Goal: Check status: Check status

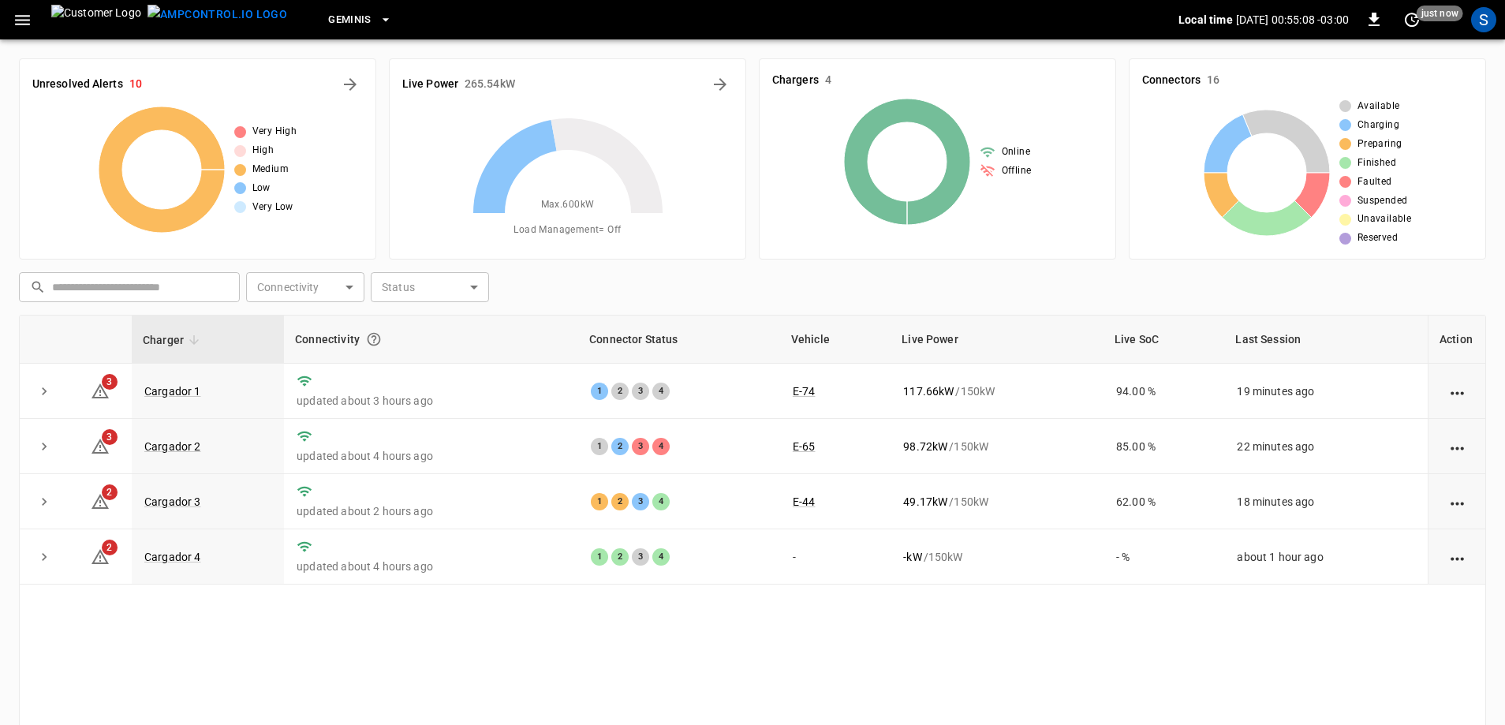
scroll to position [79, 0]
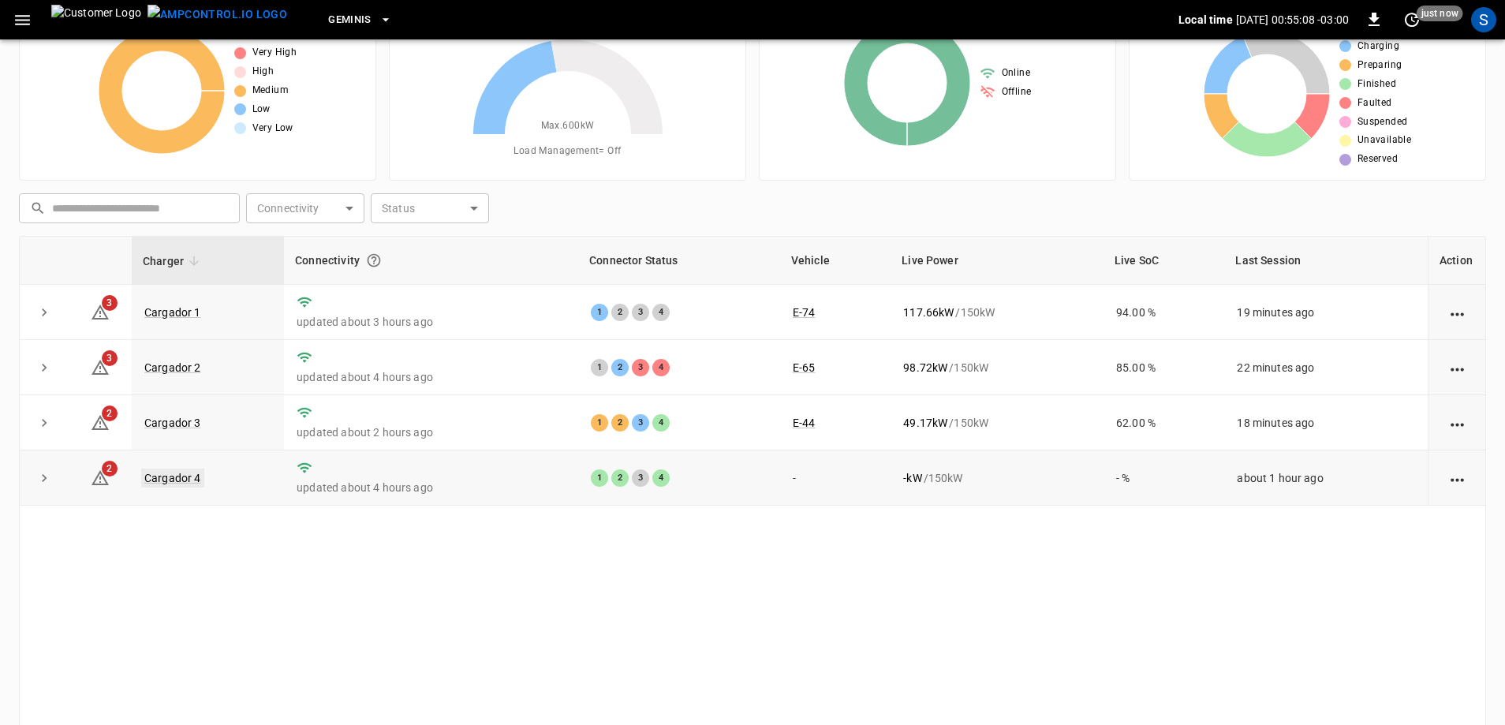
drag, startPoint x: 0, startPoint y: 0, endPoint x: 193, endPoint y: 483, distance: 520.1
click at [193, 483] on link "Cargador 4" at bounding box center [172, 478] width 63 height 19
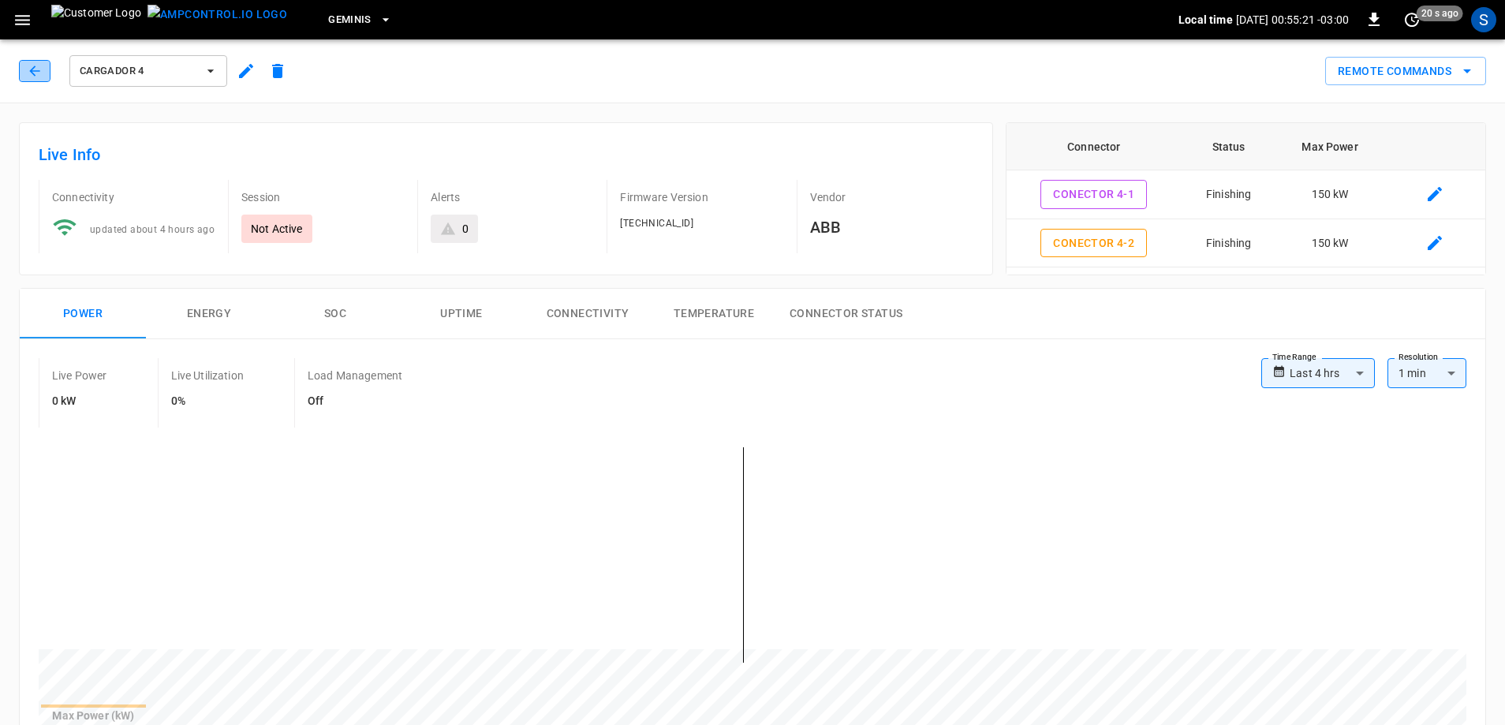
click at [32, 68] on icon "button" at bounding box center [35, 71] width 16 height 16
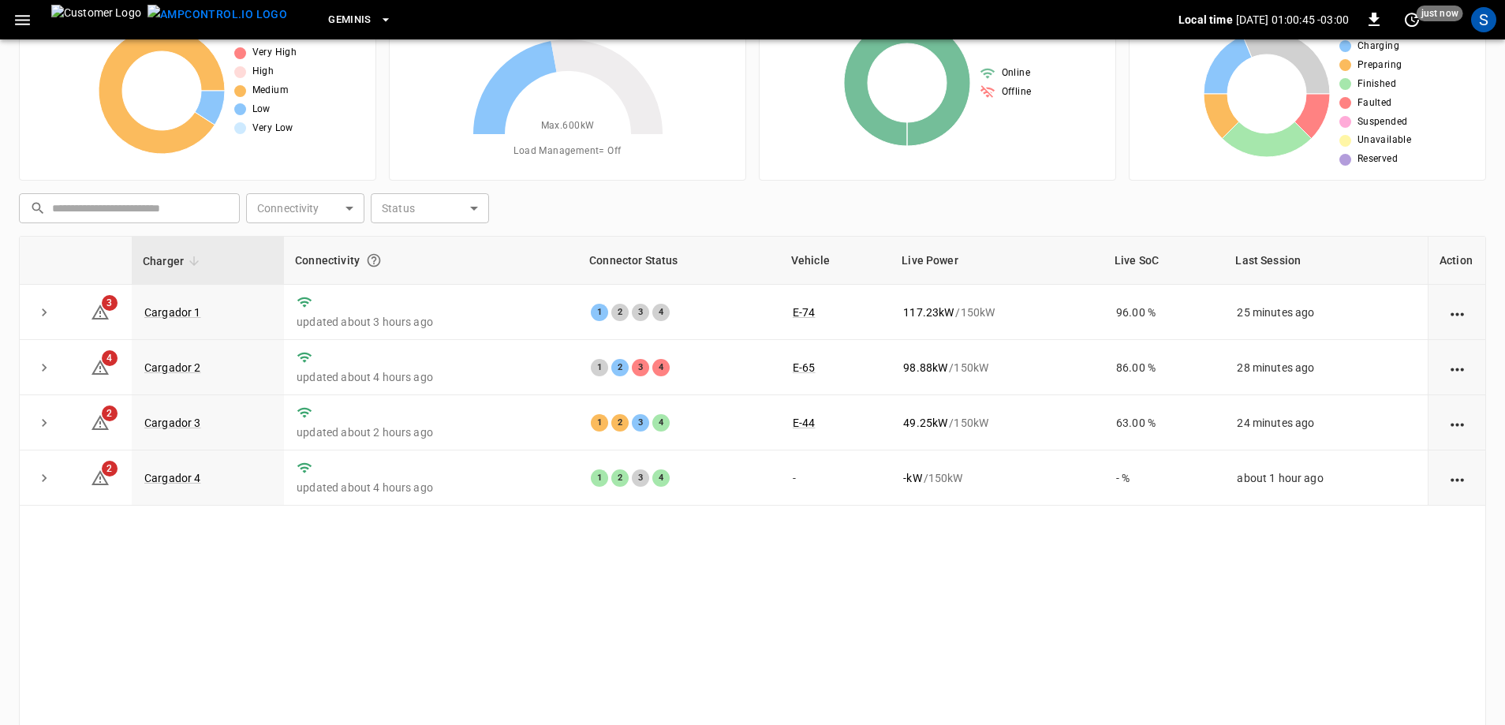
scroll to position [159, 0]
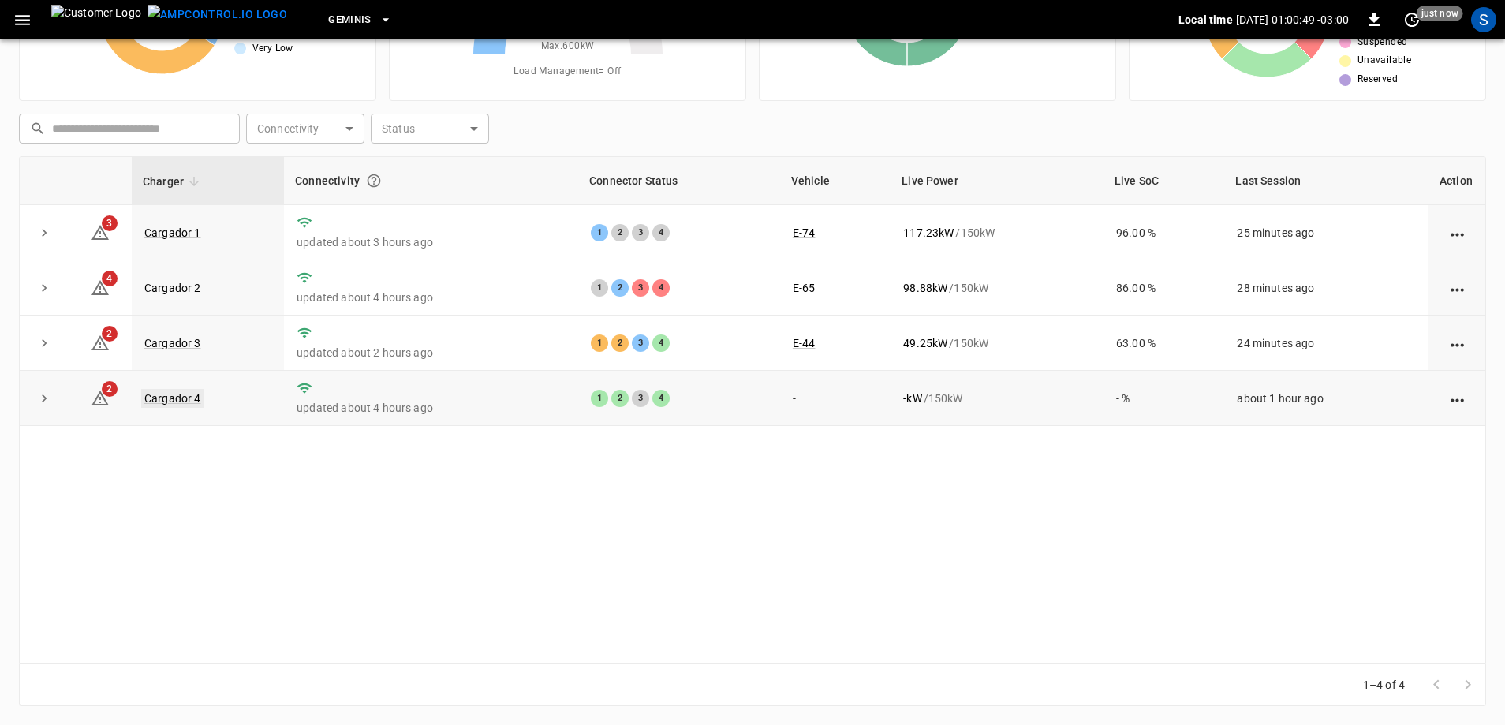
click at [170, 402] on link "Cargador 4" at bounding box center [172, 398] width 63 height 19
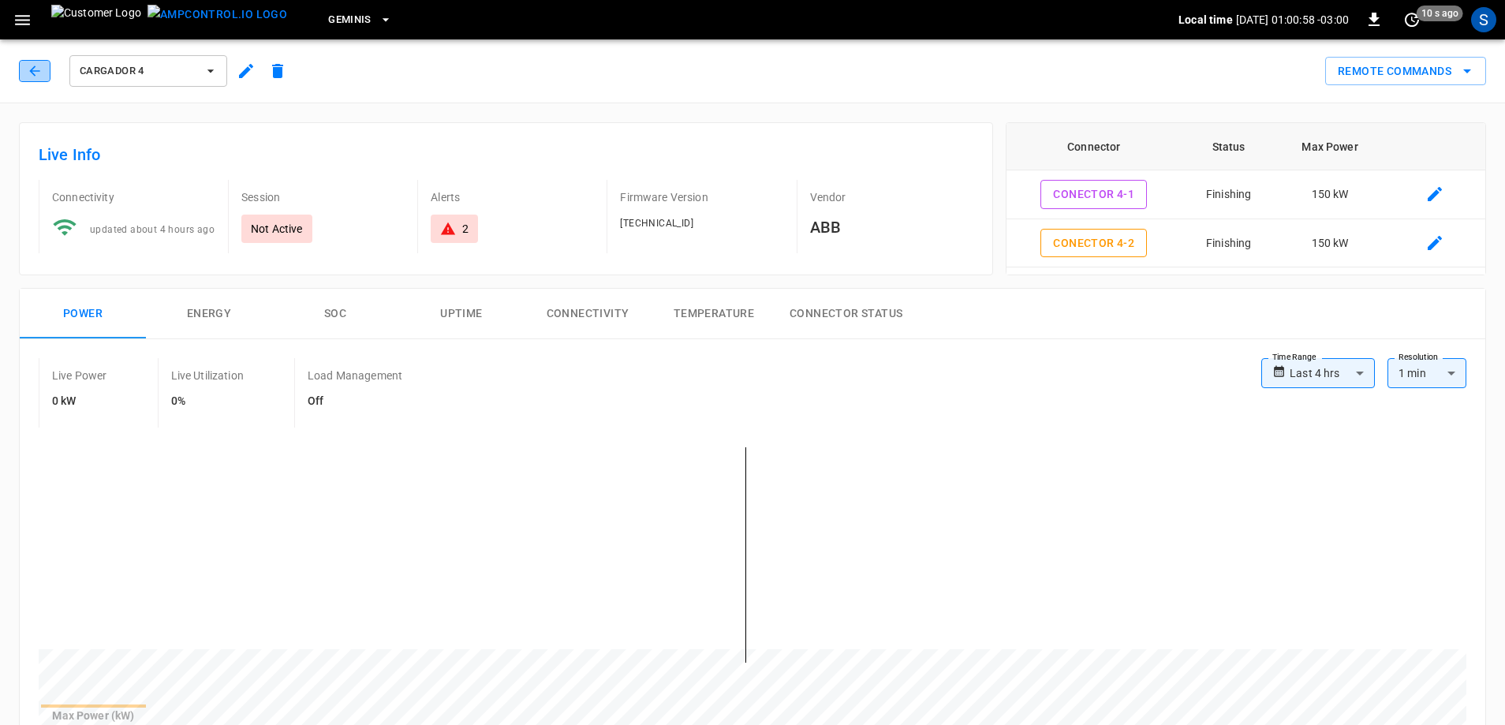
click at [50, 76] on button "button" at bounding box center [35, 71] width 32 height 22
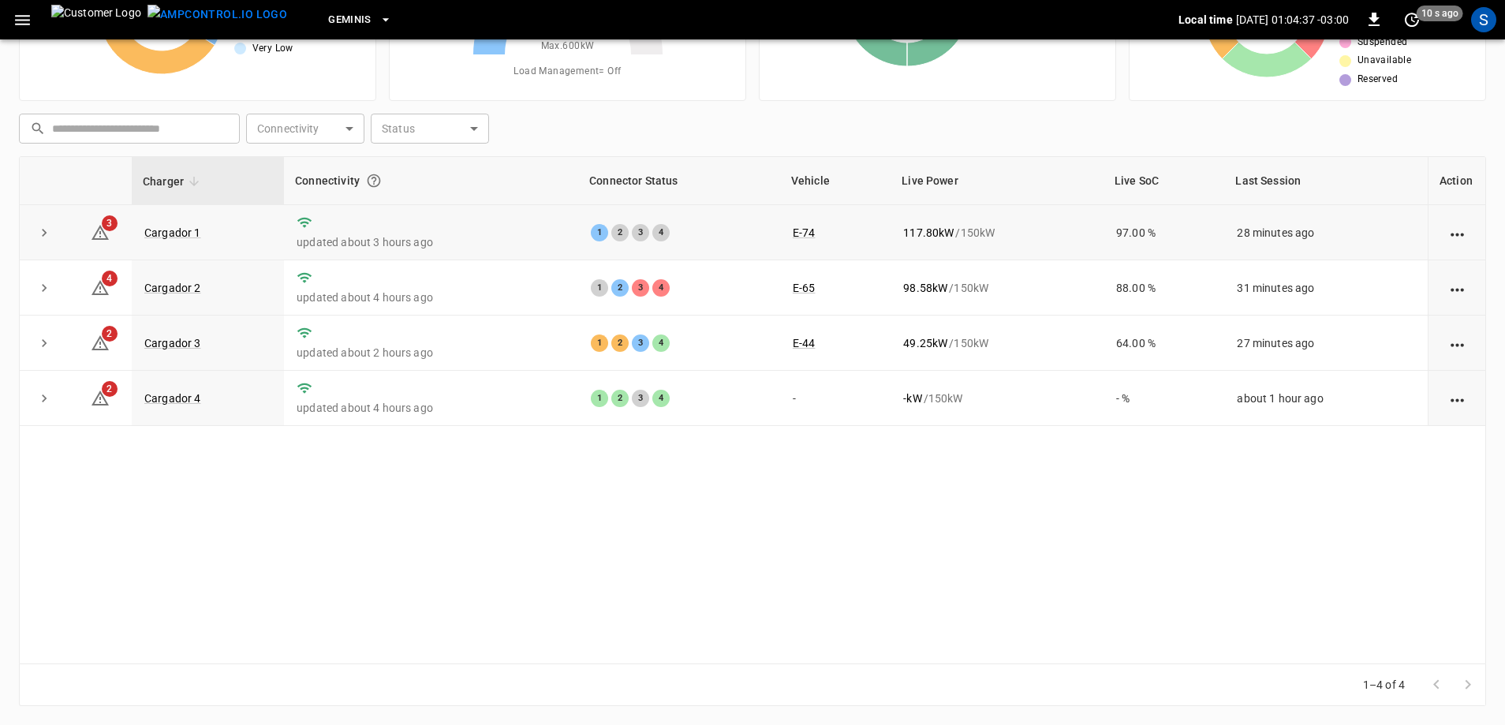
click at [192, 239] on td "Cargador 1" at bounding box center [208, 232] width 152 height 55
click at [194, 232] on link "Cargador 1" at bounding box center [172, 232] width 63 height 19
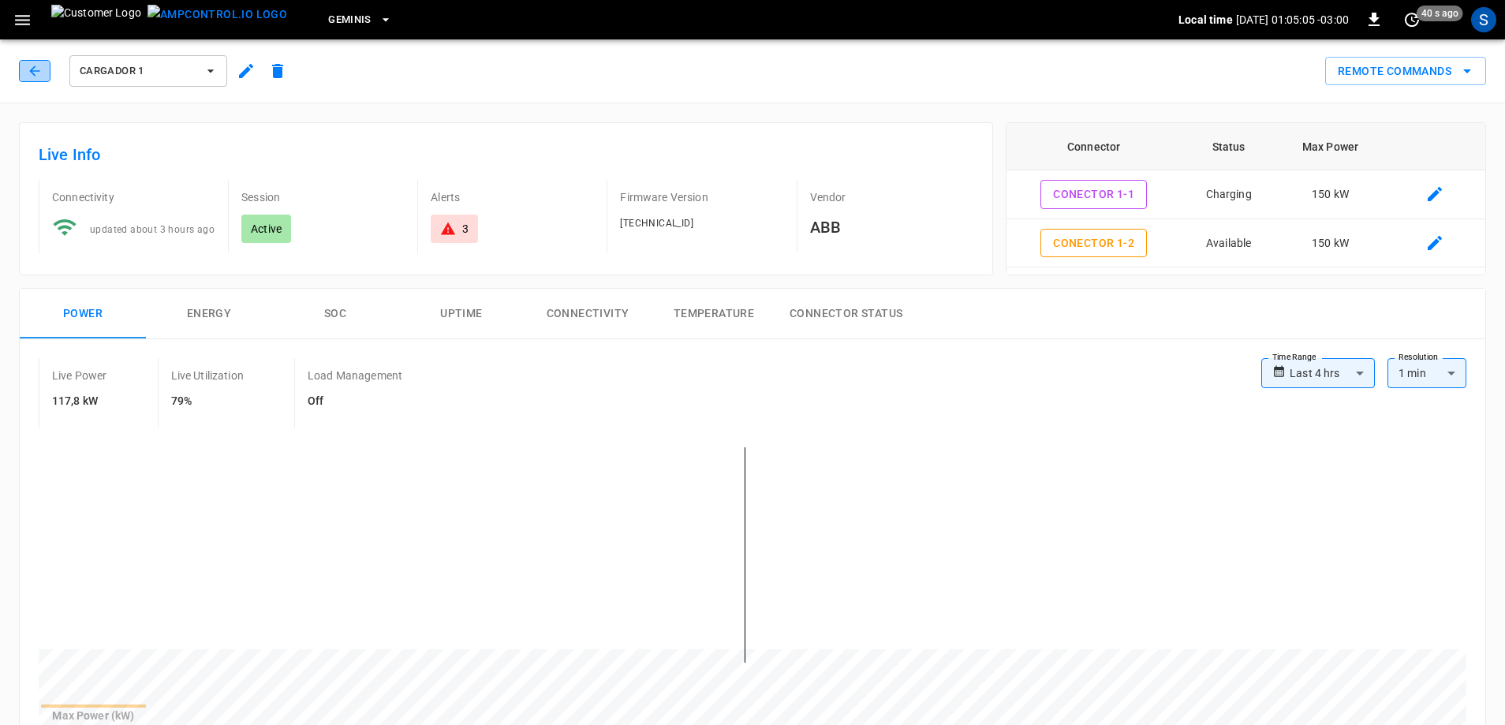
click at [42, 69] on icon "button" at bounding box center [35, 71] width 16 height 16
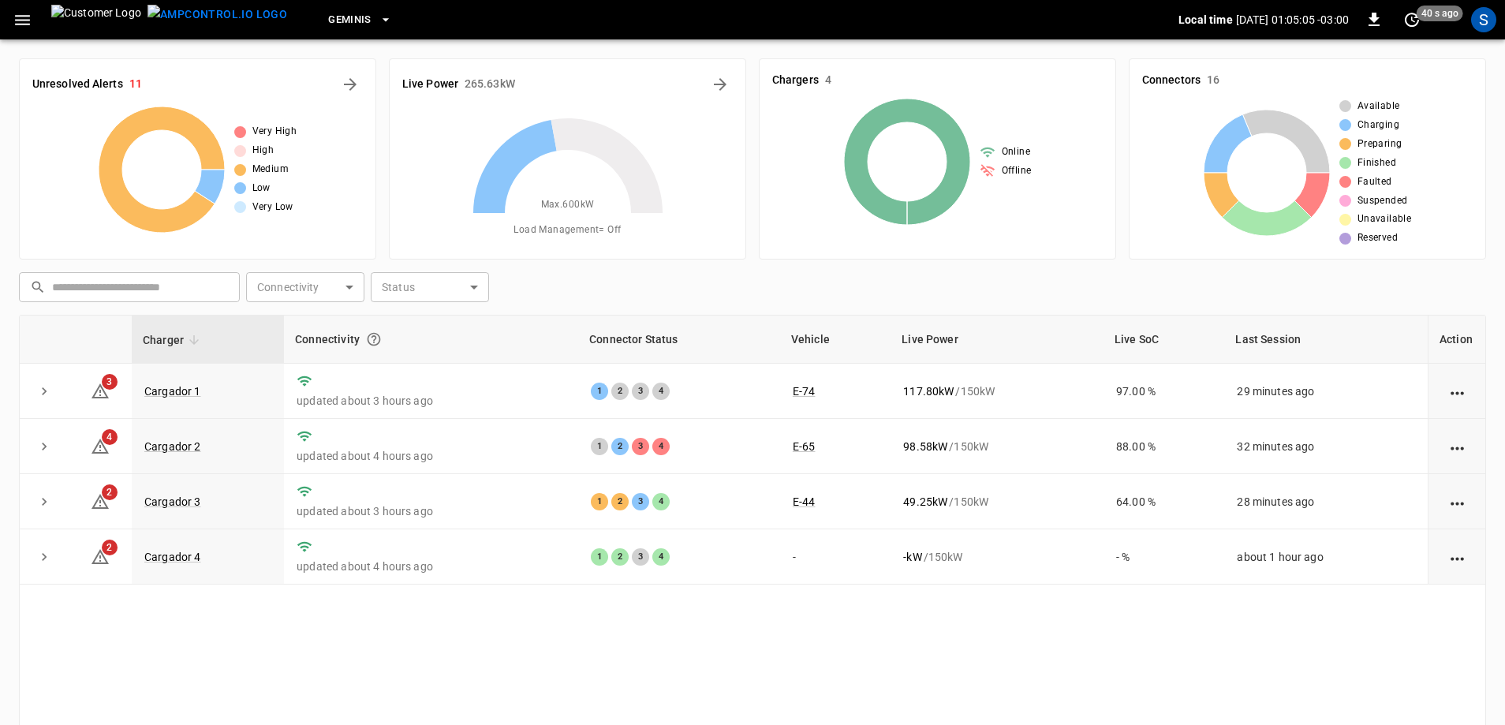
scroll to position [159, 0]
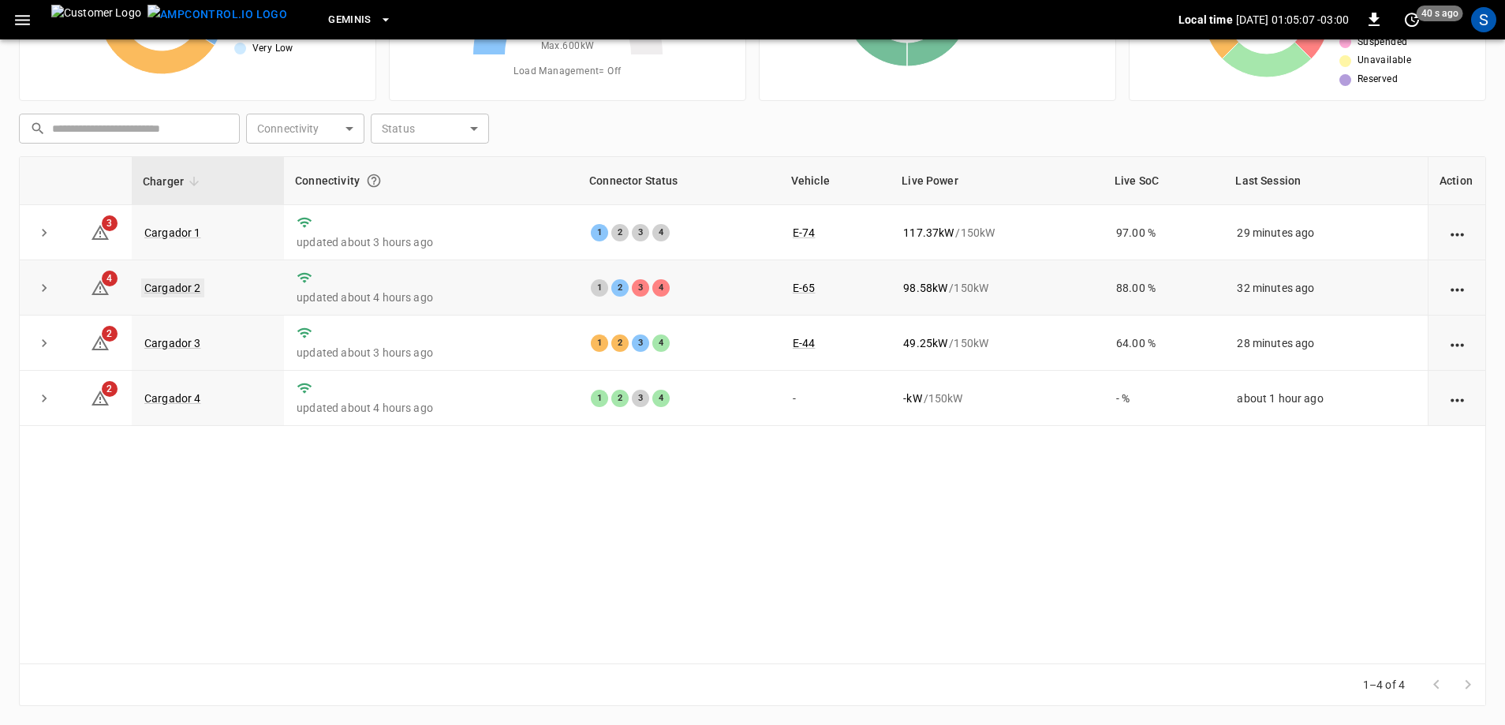
click at [189, 294] on link "Cargador 2" at bounding box center [172, 288] width 63 height 19
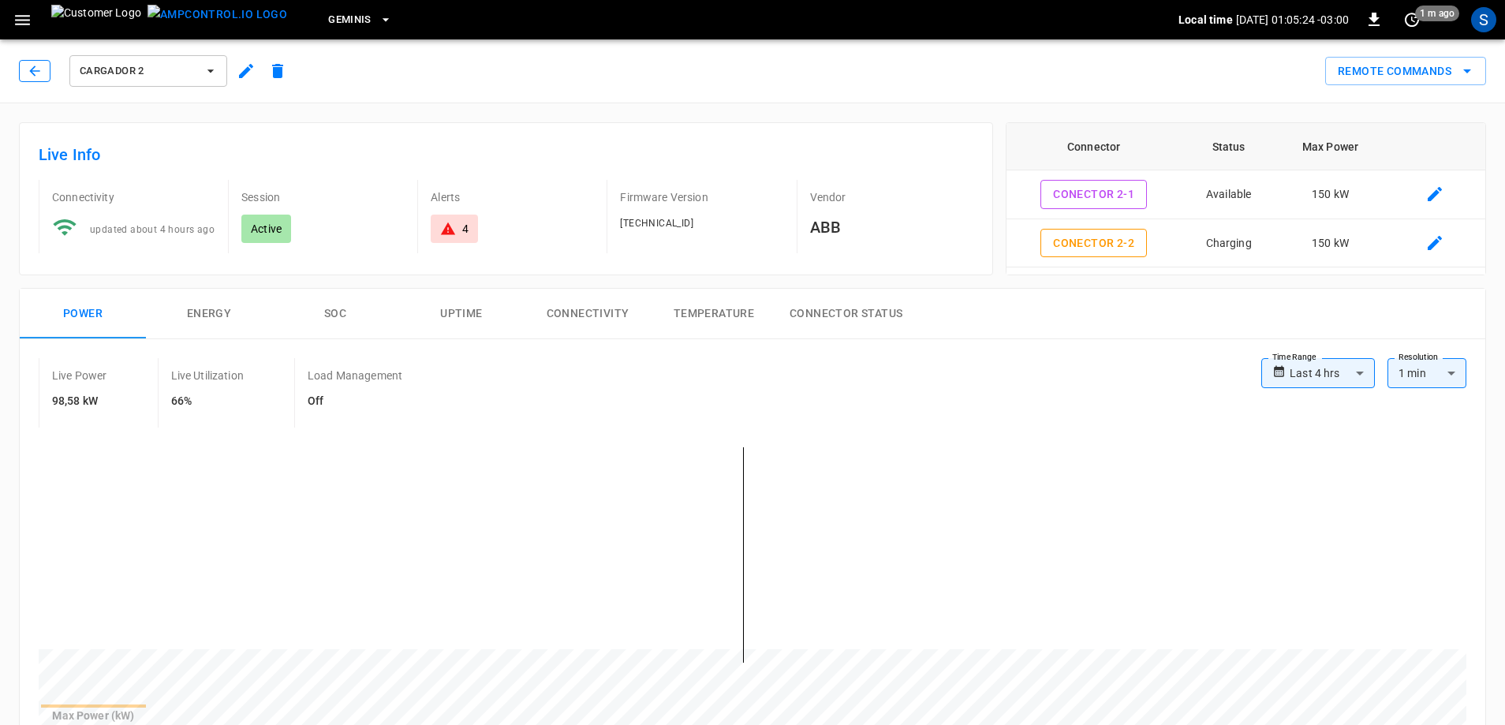
click at [39, 77] on icon "button" at bounding box center [35, 71] width 16 height 16
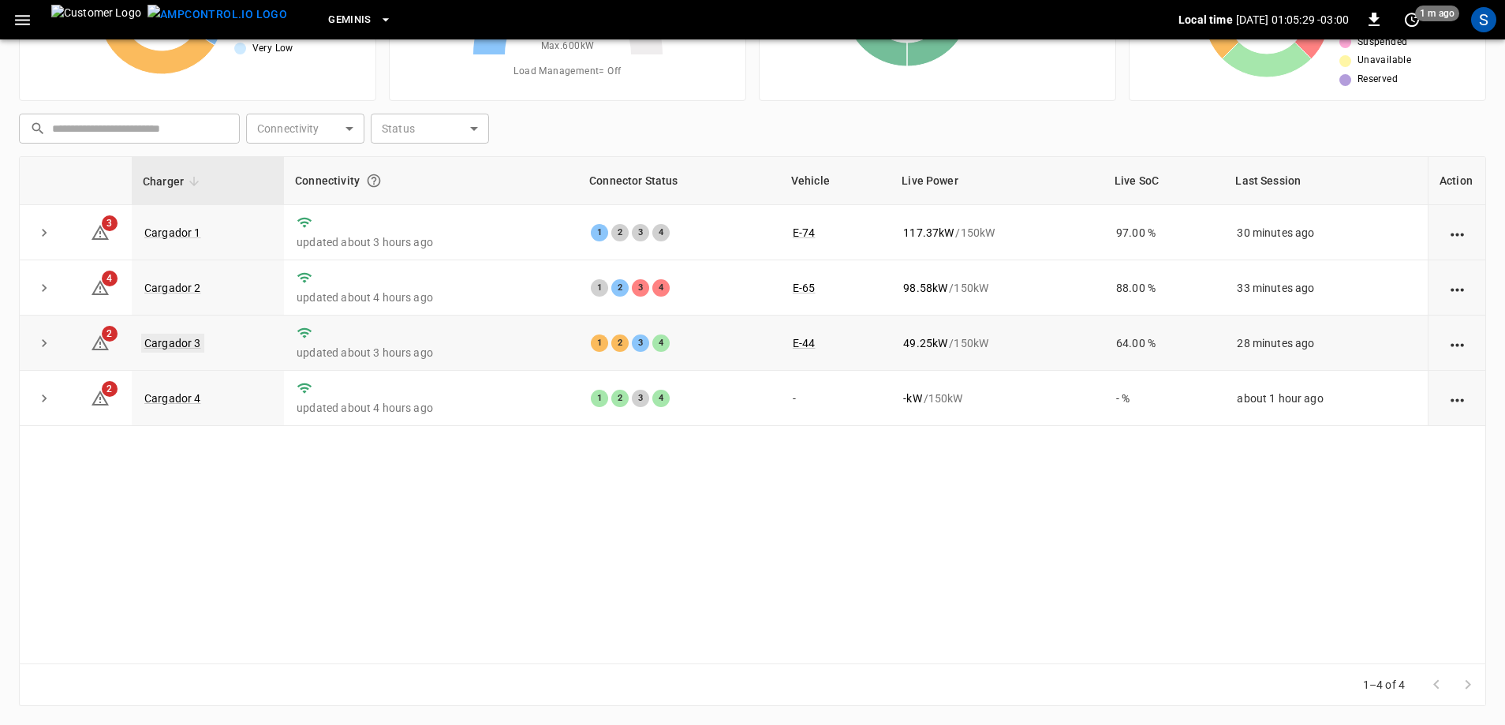
click at [192, 350] on link "Cargador 3" at bounding box center [172, 343] width 63 height 19
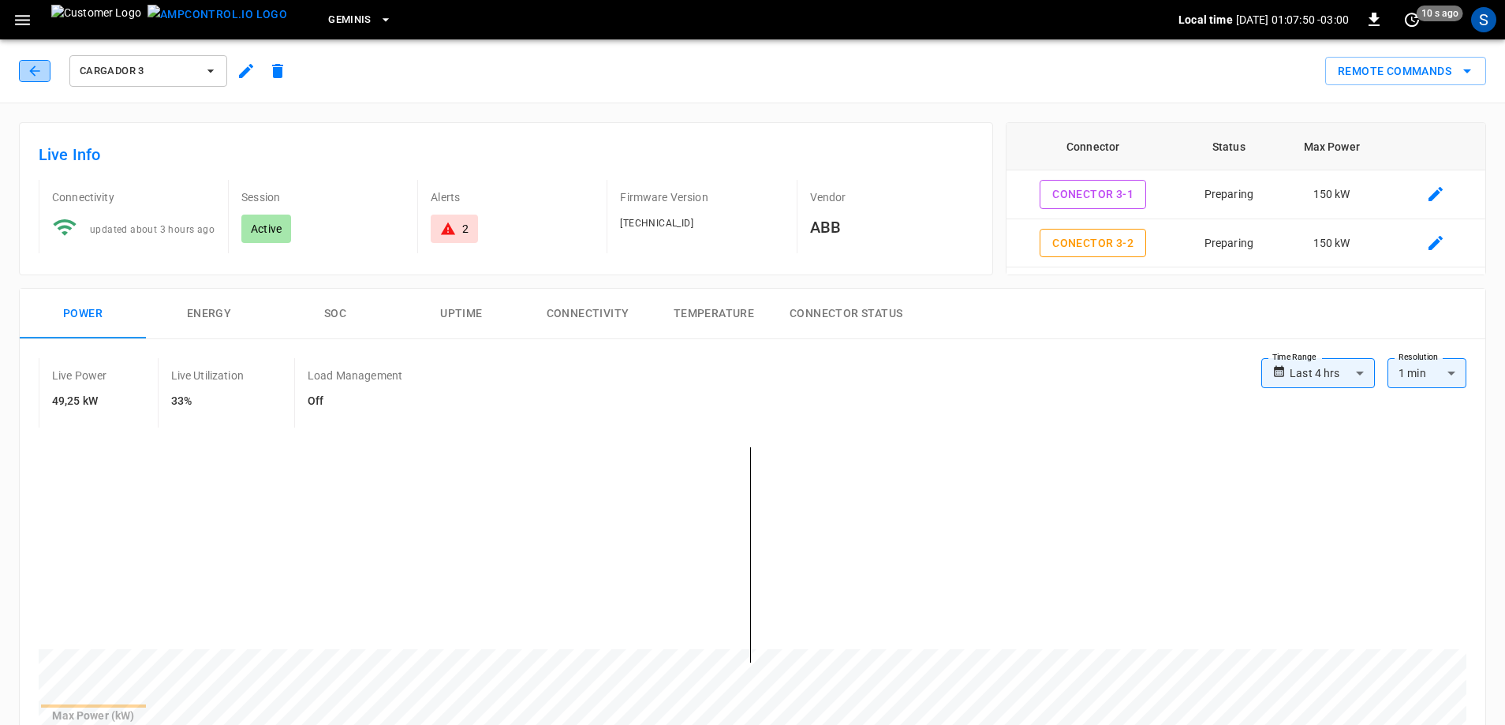
click at [28, 70] on icon "button" at bounding box center [35, 71] width 16 height 16
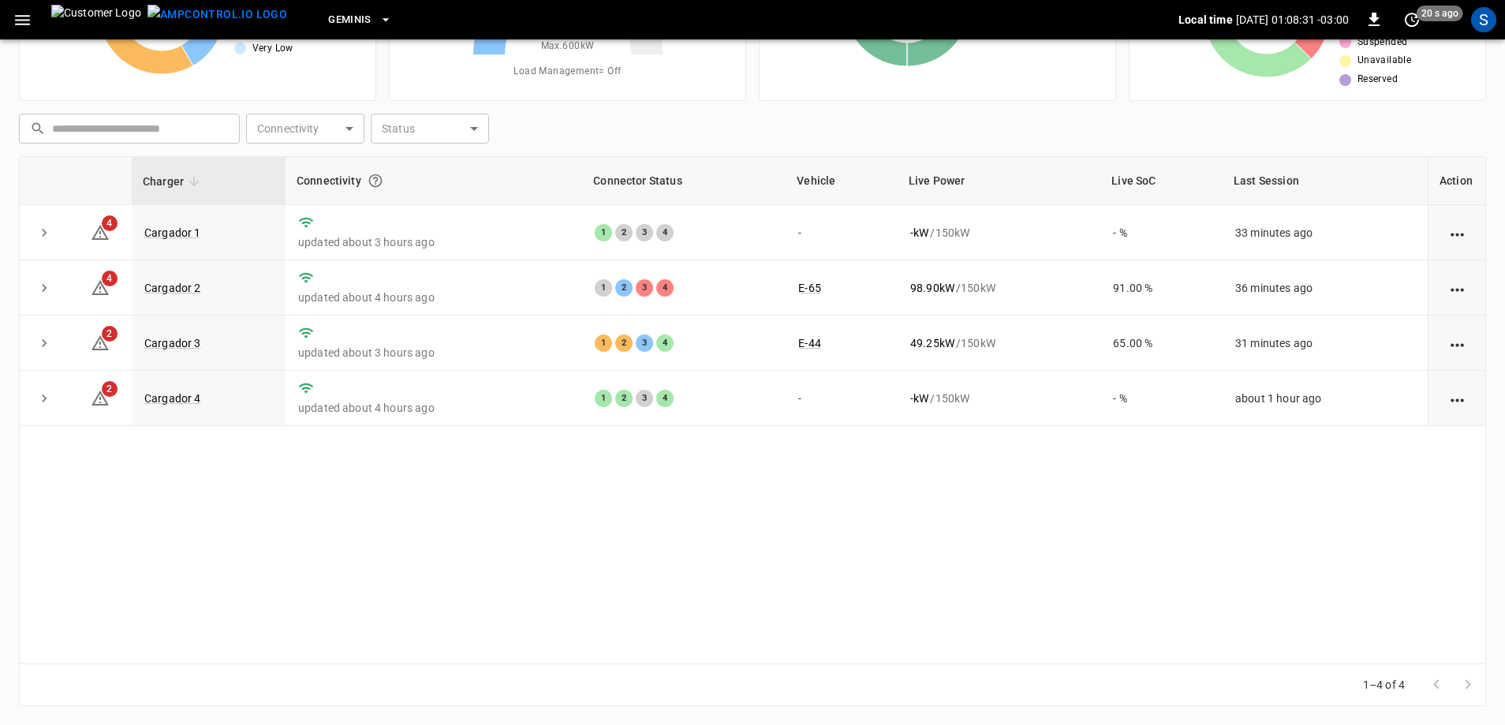
drag, startPoint x: 121, startPoint y: 286, endPoint x: 574, endPoint y: 501, distance: 501.5
click at [574, 501] on div "Charger Connectivity Connector Status Vehicle Live Power Live SoC Last Session …" at bounding box center [753, 409] width 1468 height 507
click at [170, 405] on link "Cargador 4" at bounding box center [172, 398] width 63 height 19
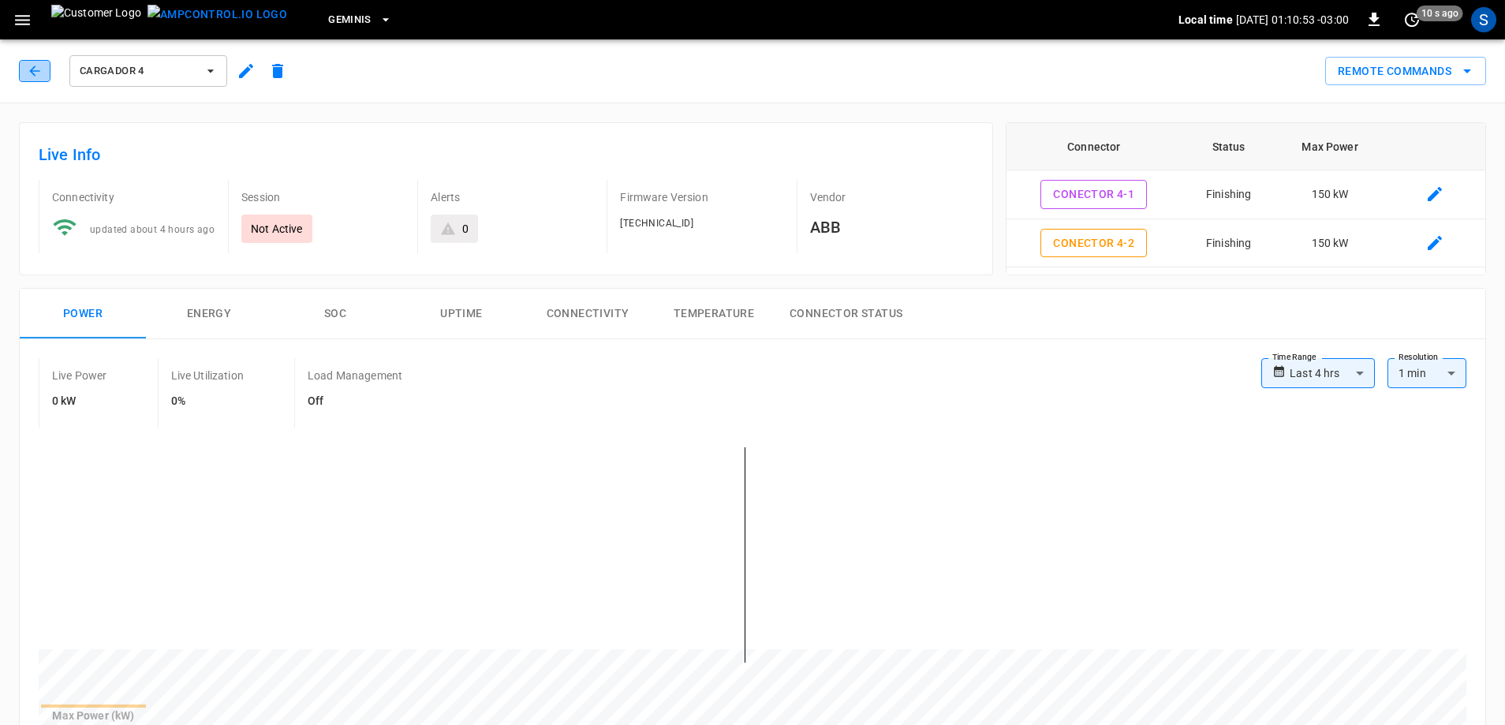
click at [28, 68] on icon "button" at bounding box center [35, 71] width 16 height 16
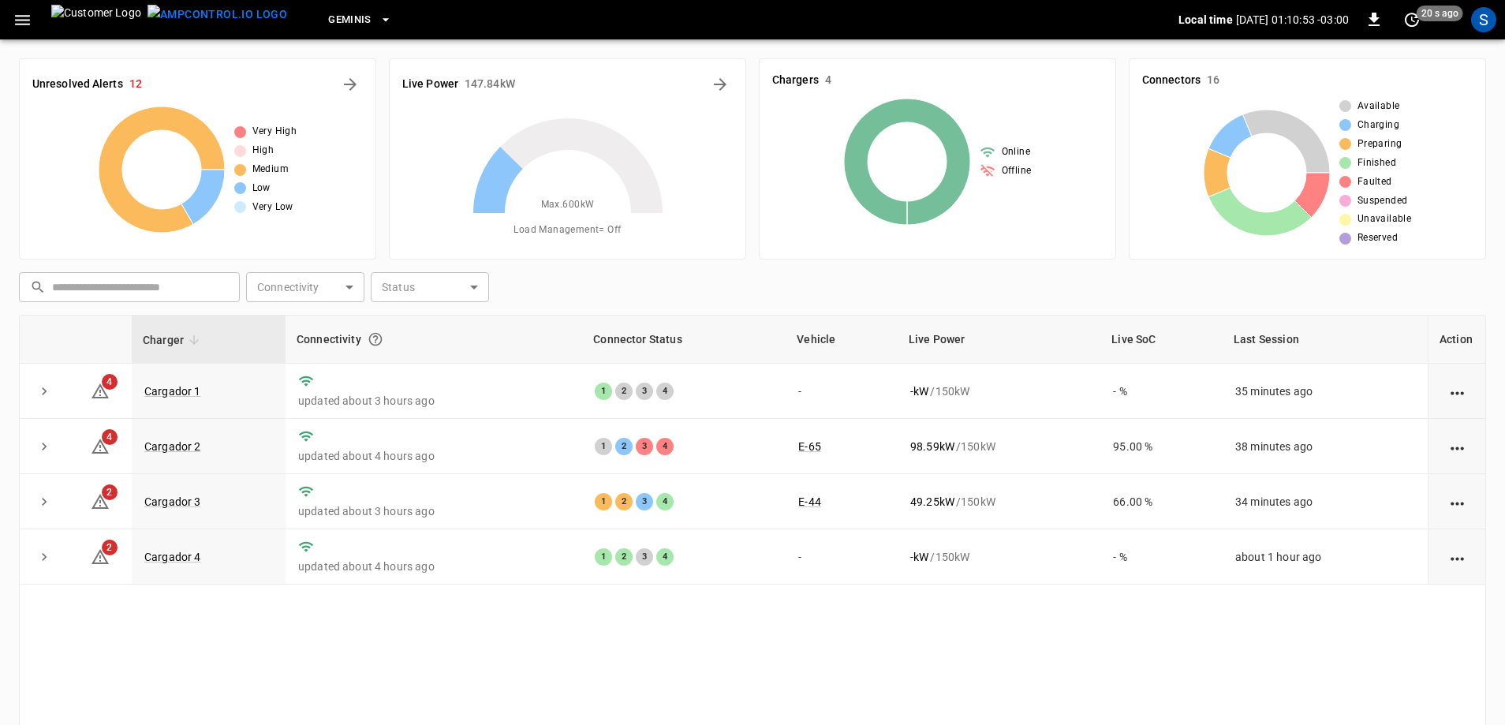
scroll to position [159, 0]
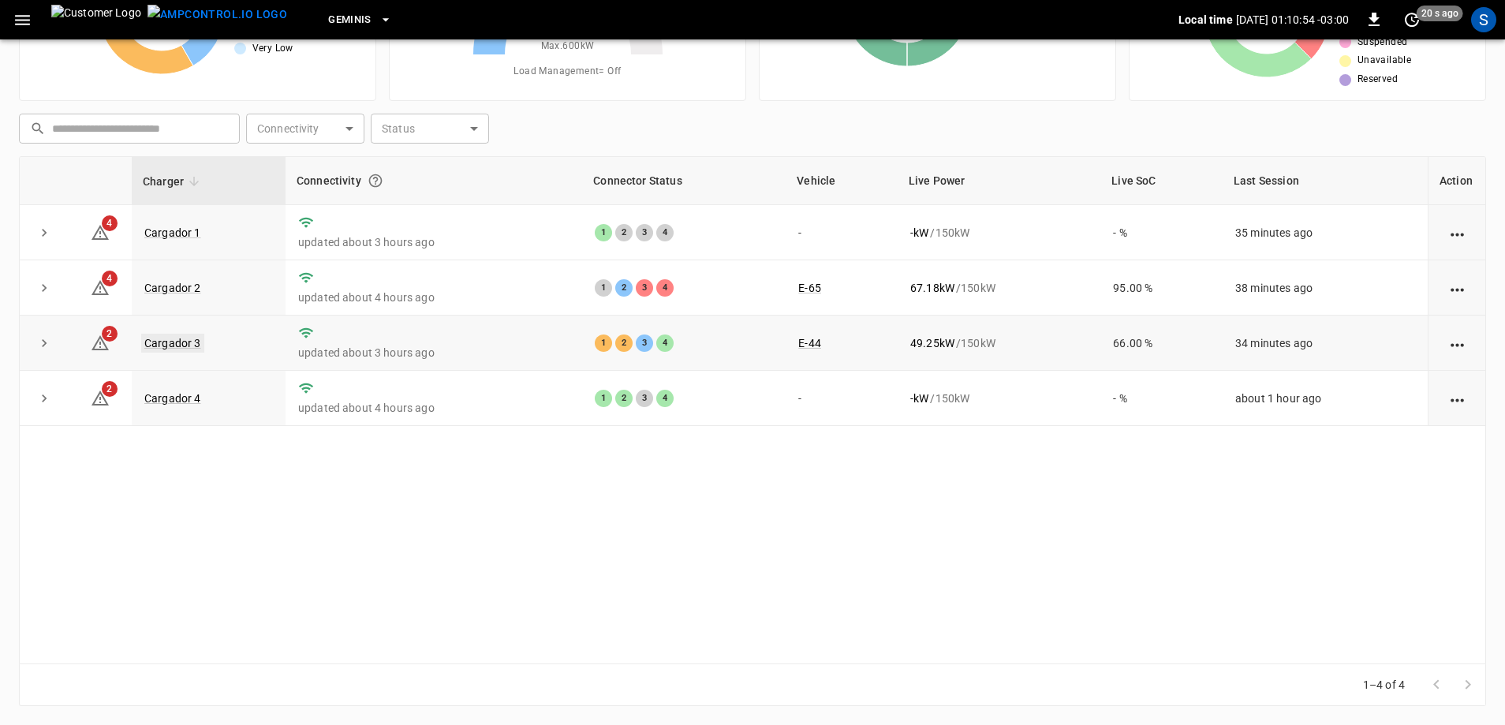
click at [174, 342] on link "Cargador 3" at bounding box center [172, 343] width 63 height 19
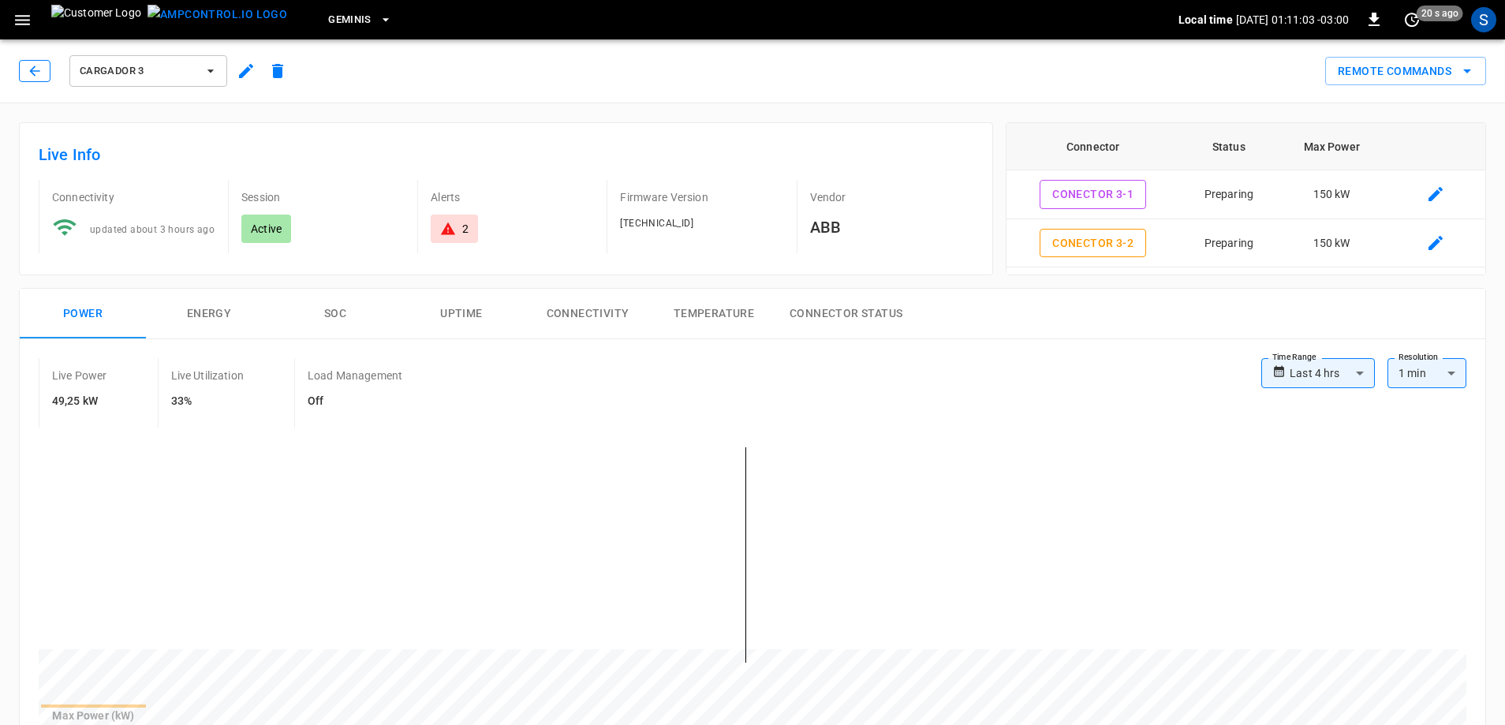
click at [34, 73] on icon "button" at bounding box center [35, 71] width 16 height 16
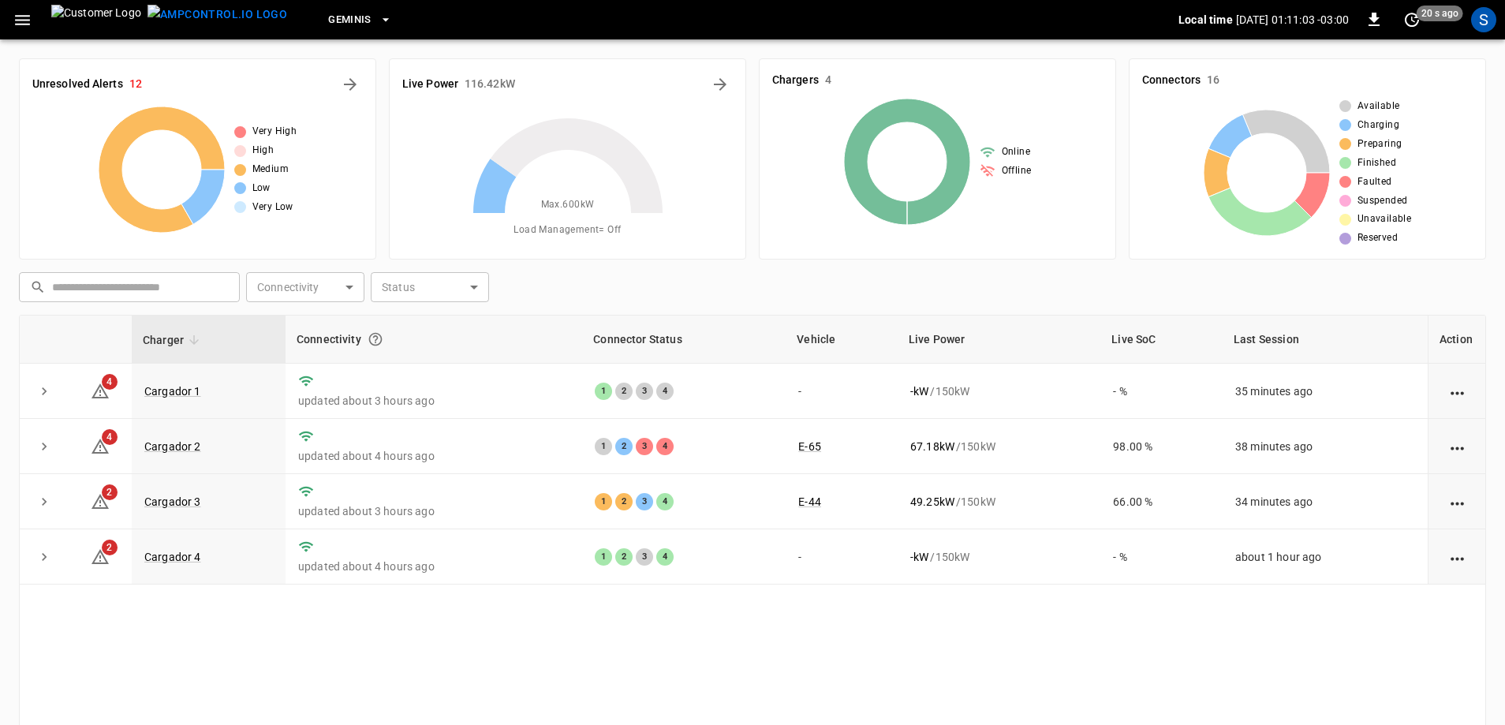
scroll to position [159, 0]
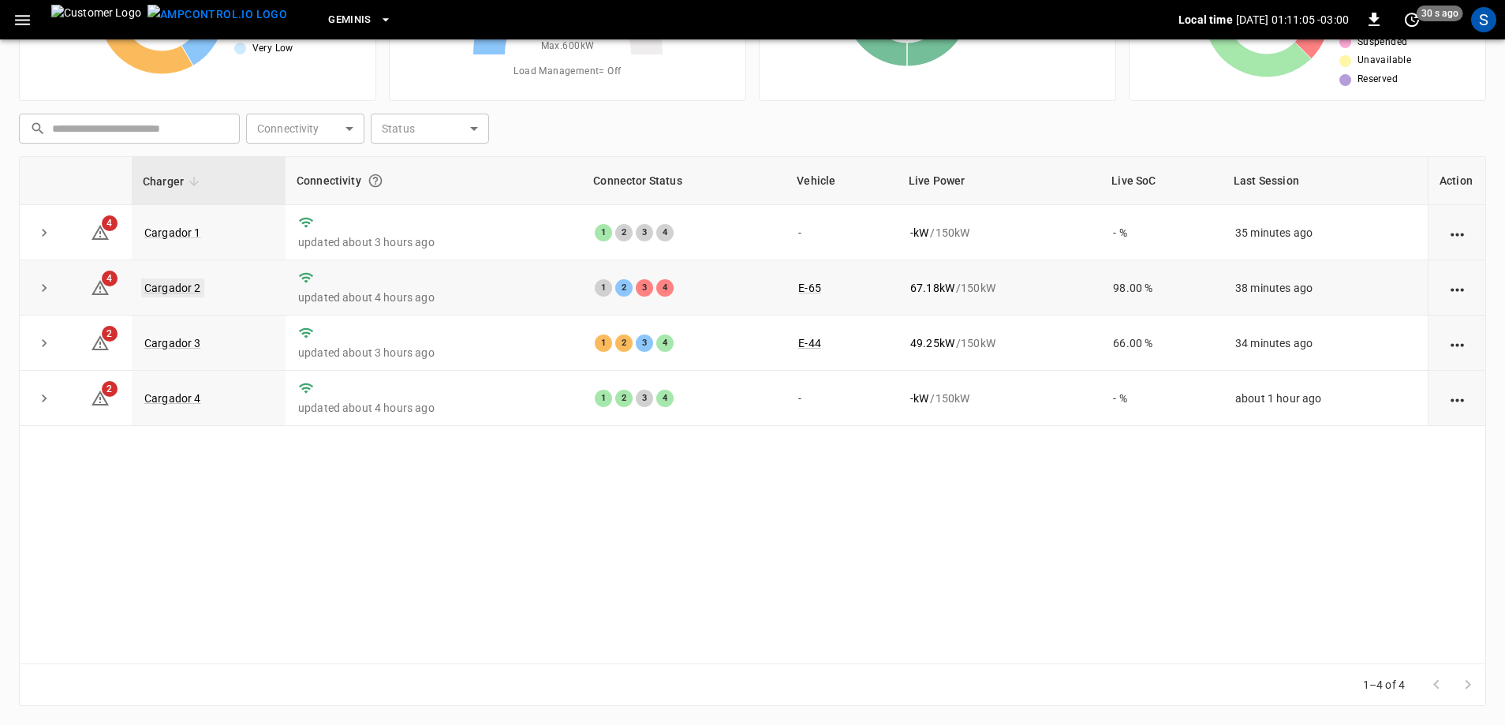
click at [162, 291] on link "Cargador 2" at bounding box center [172, 288] width 63 height 19
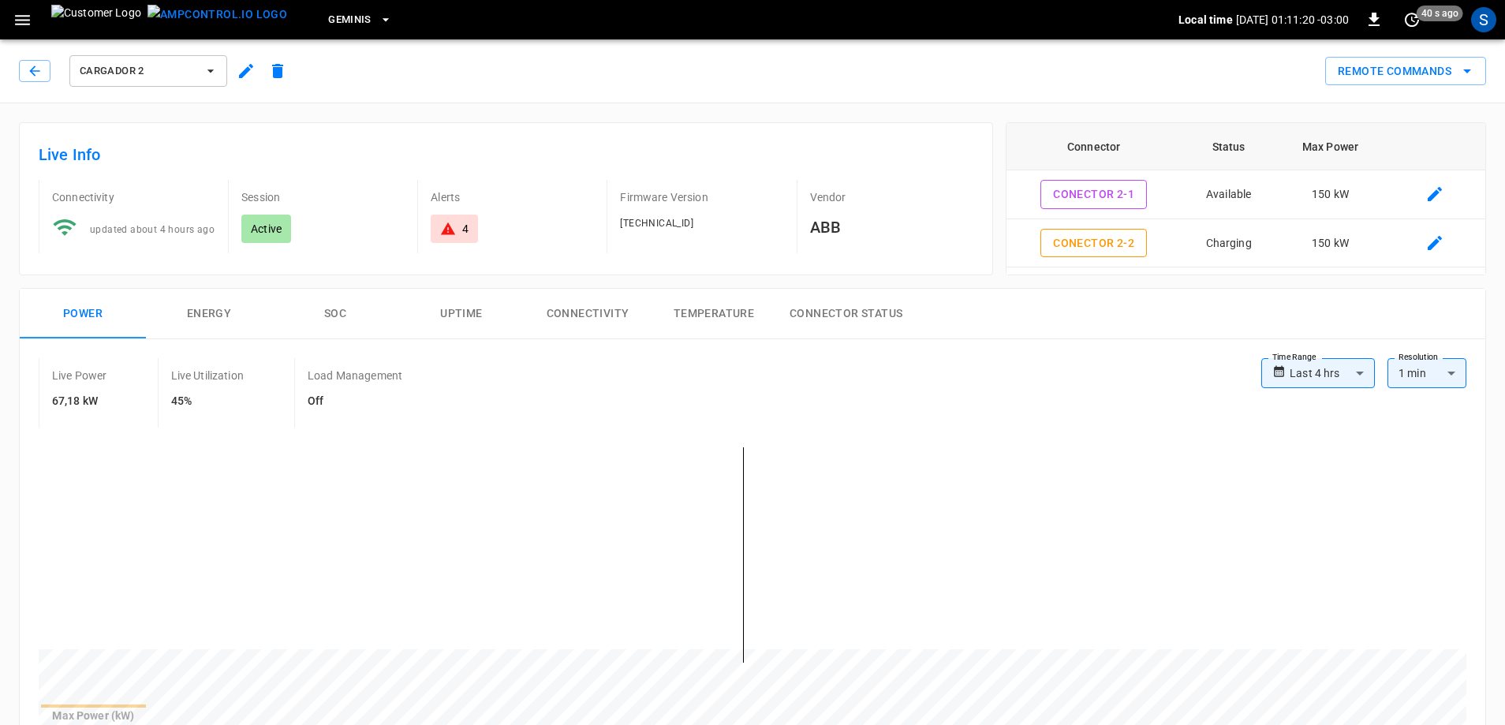
drag, startPoint x: 43, startPoint y: 76, endPoint x: 237, endPoint y: 226, distance: 245.1
click at [30, 71] on icon "button" at bounding box center [34, 70] width 10 height 10
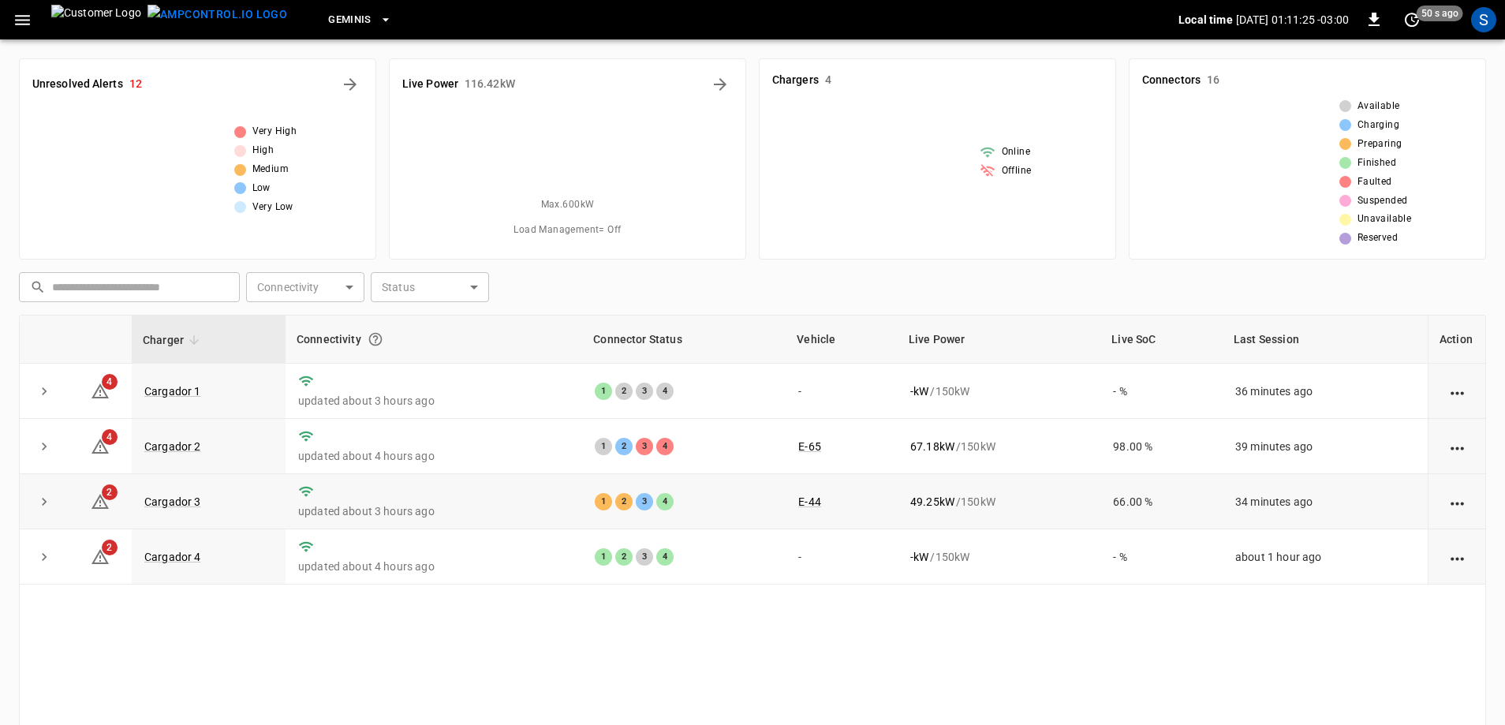
scroll to position [159, 0]
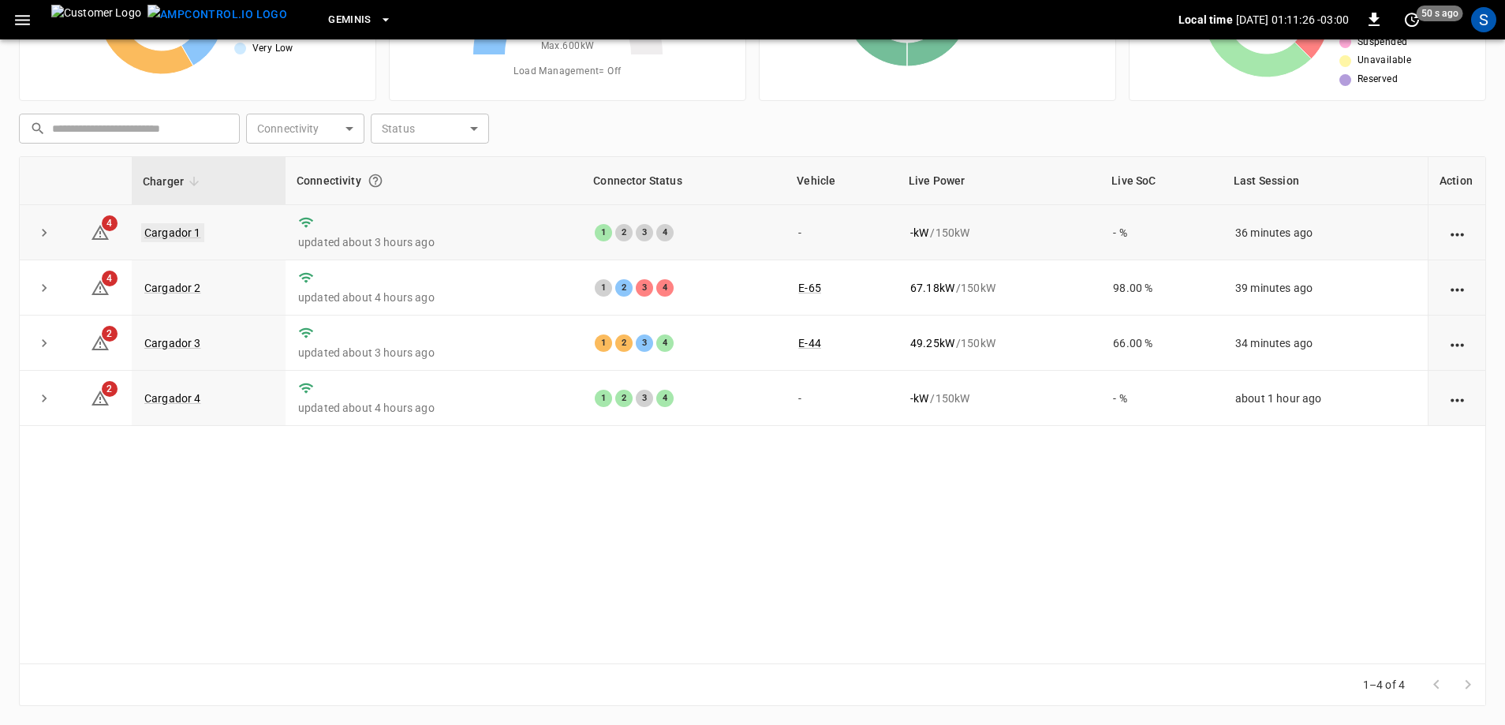
click at [189, 232] on link "Cargador 1" at bounding box center [172, 232] width 63 height 19
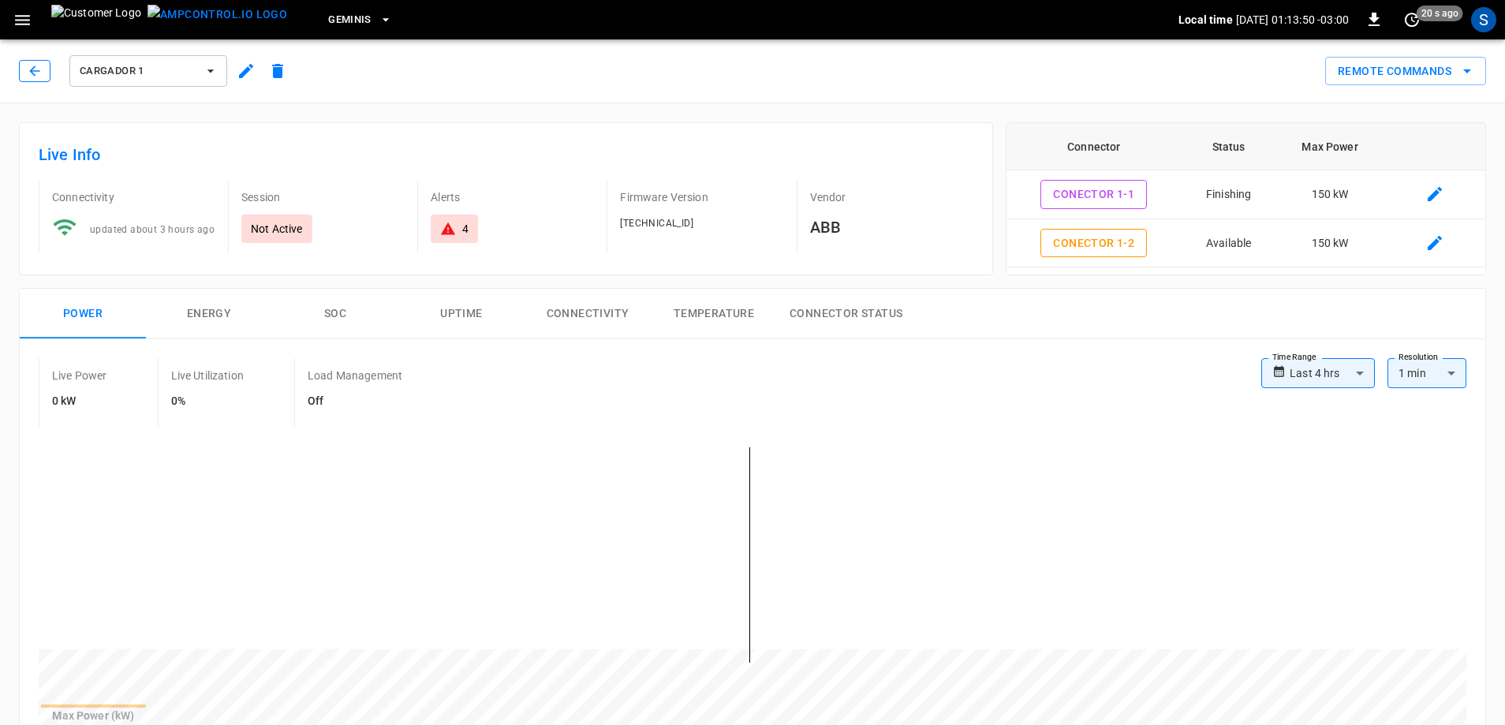
click at [26, 70] on button "button" at bounding box center [35, 71] width 32 height 22
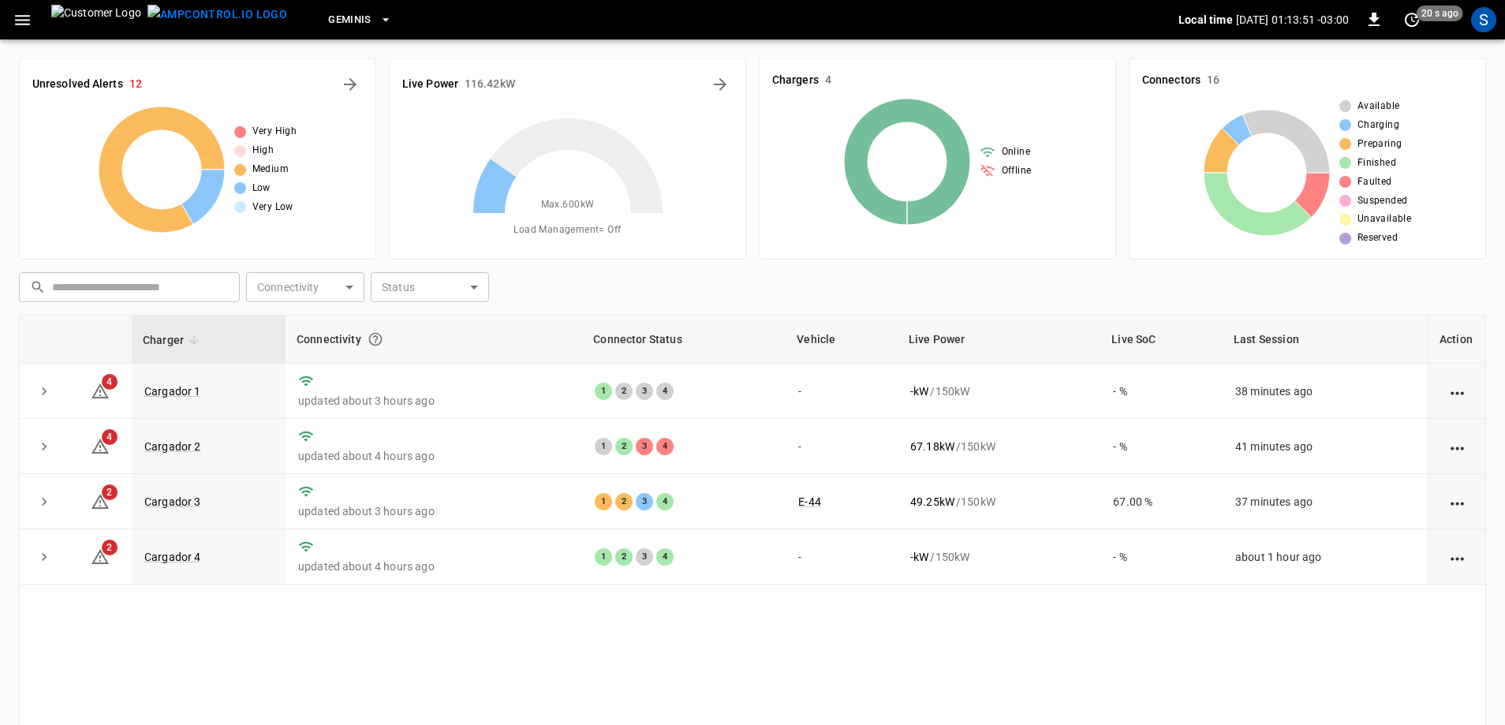
scroll to position [159, 0]
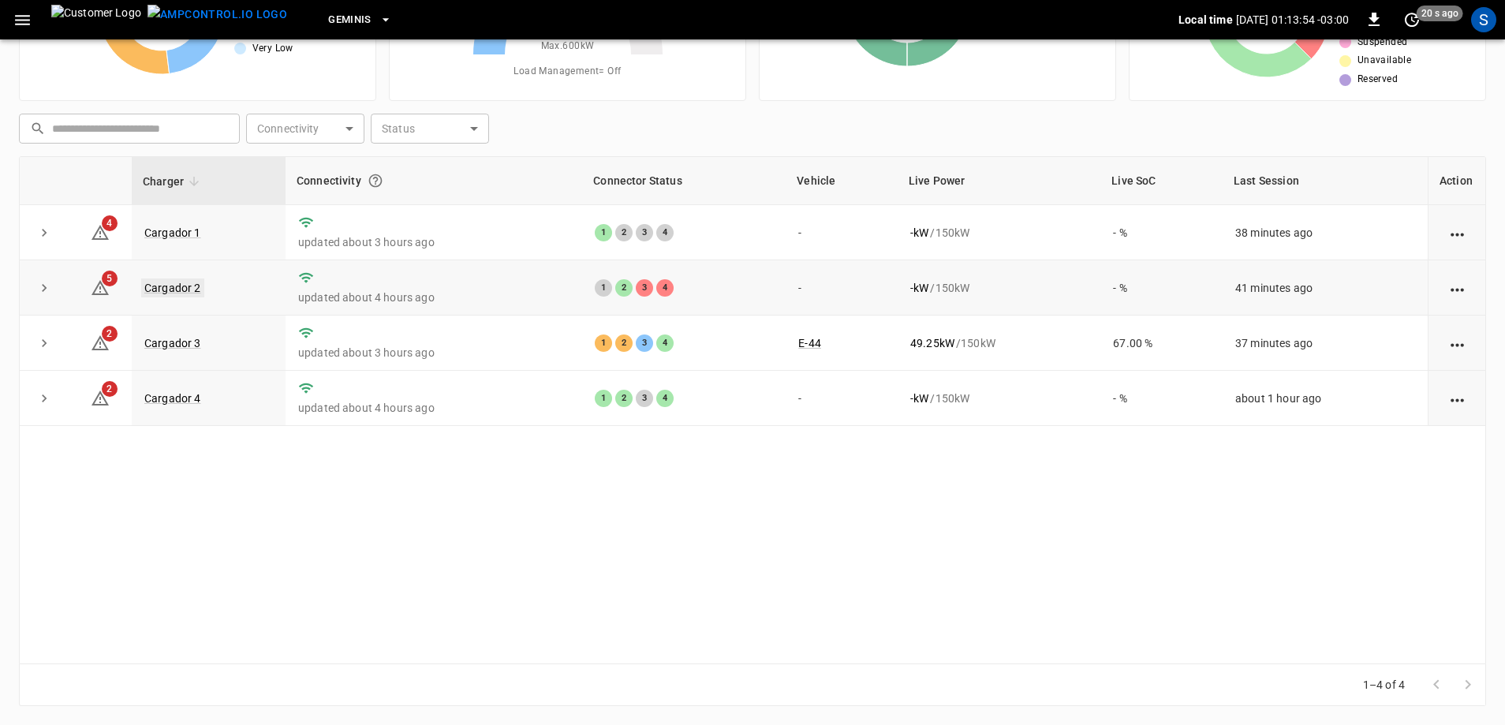
click at [176, 286] on link "Cargador 2" at bounding box center [172, 288] width 63 height 19
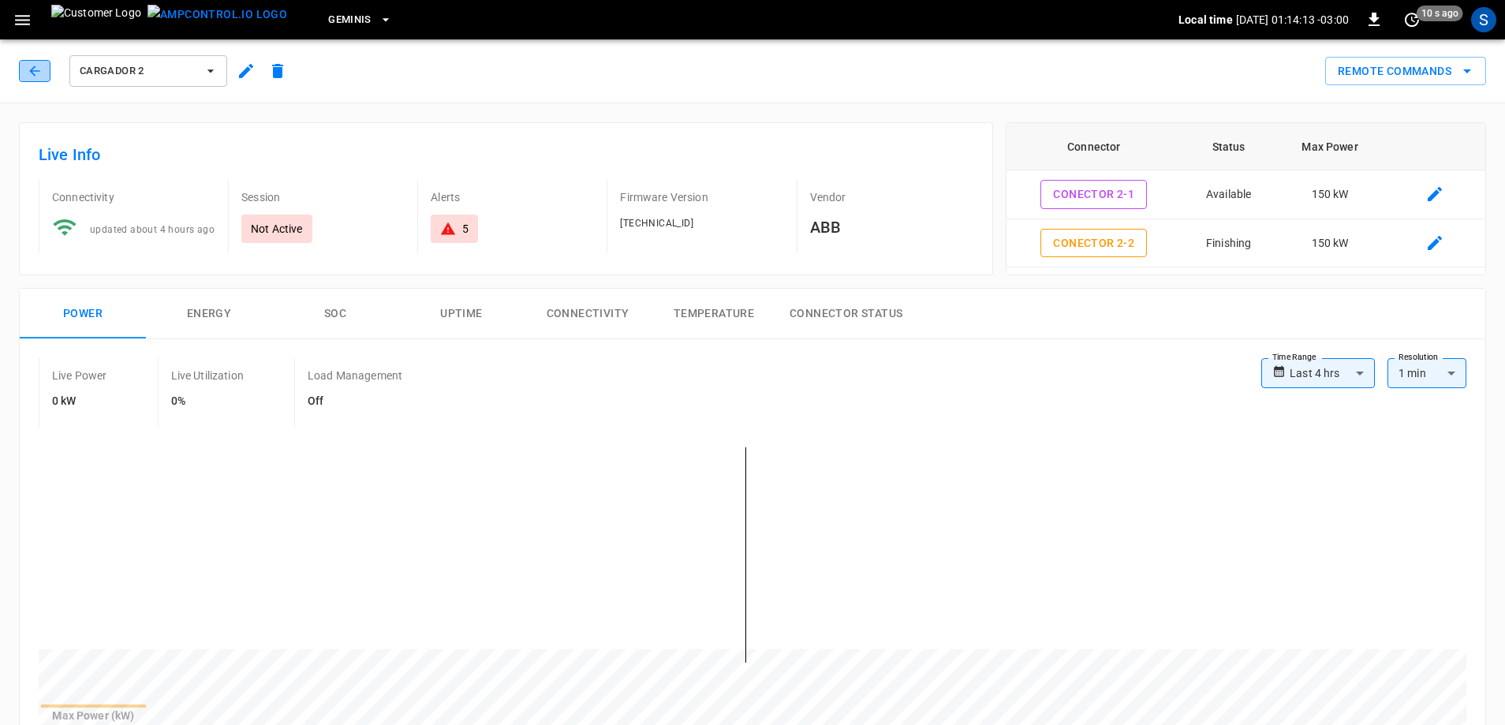
click at [38, 66] on icon "button" at bounding box center [35, 71] width 16 height 16
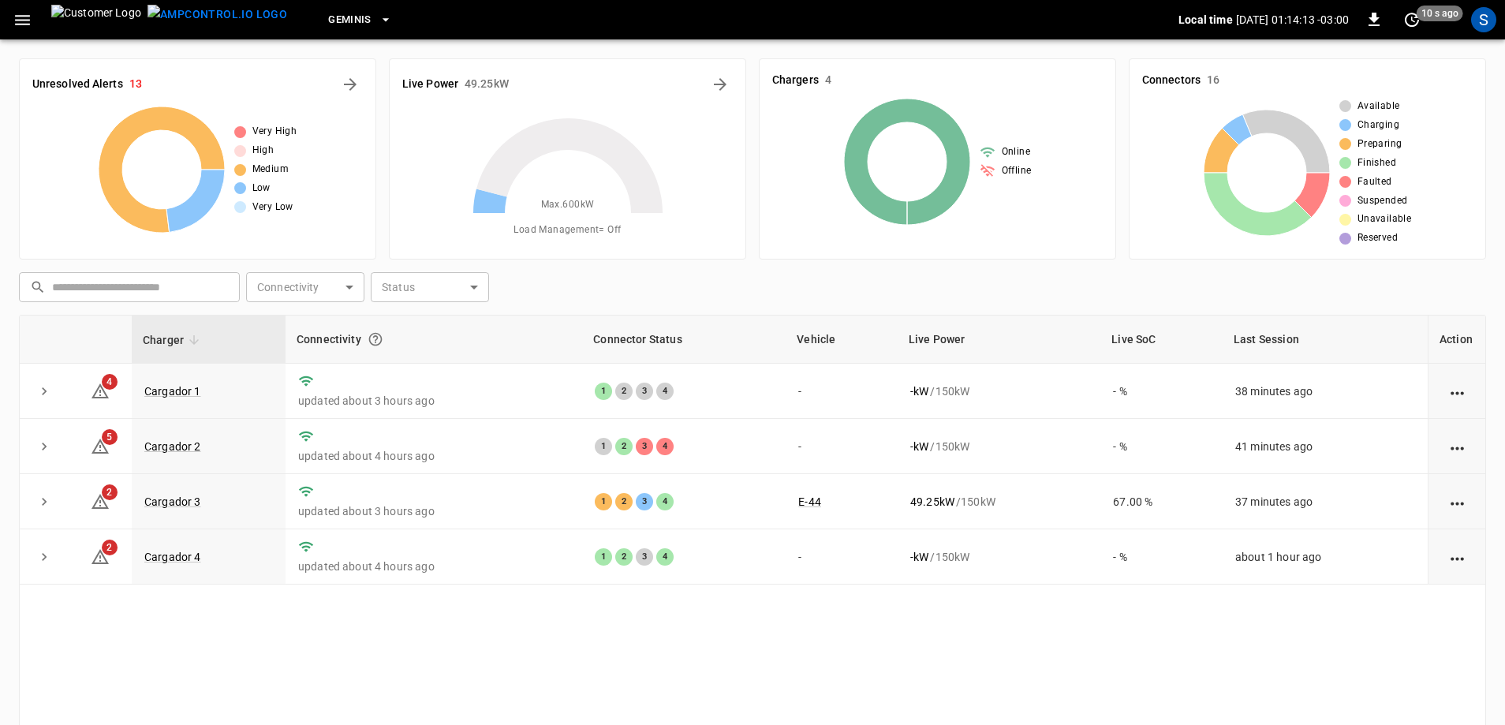
scroll to position [159, 0]
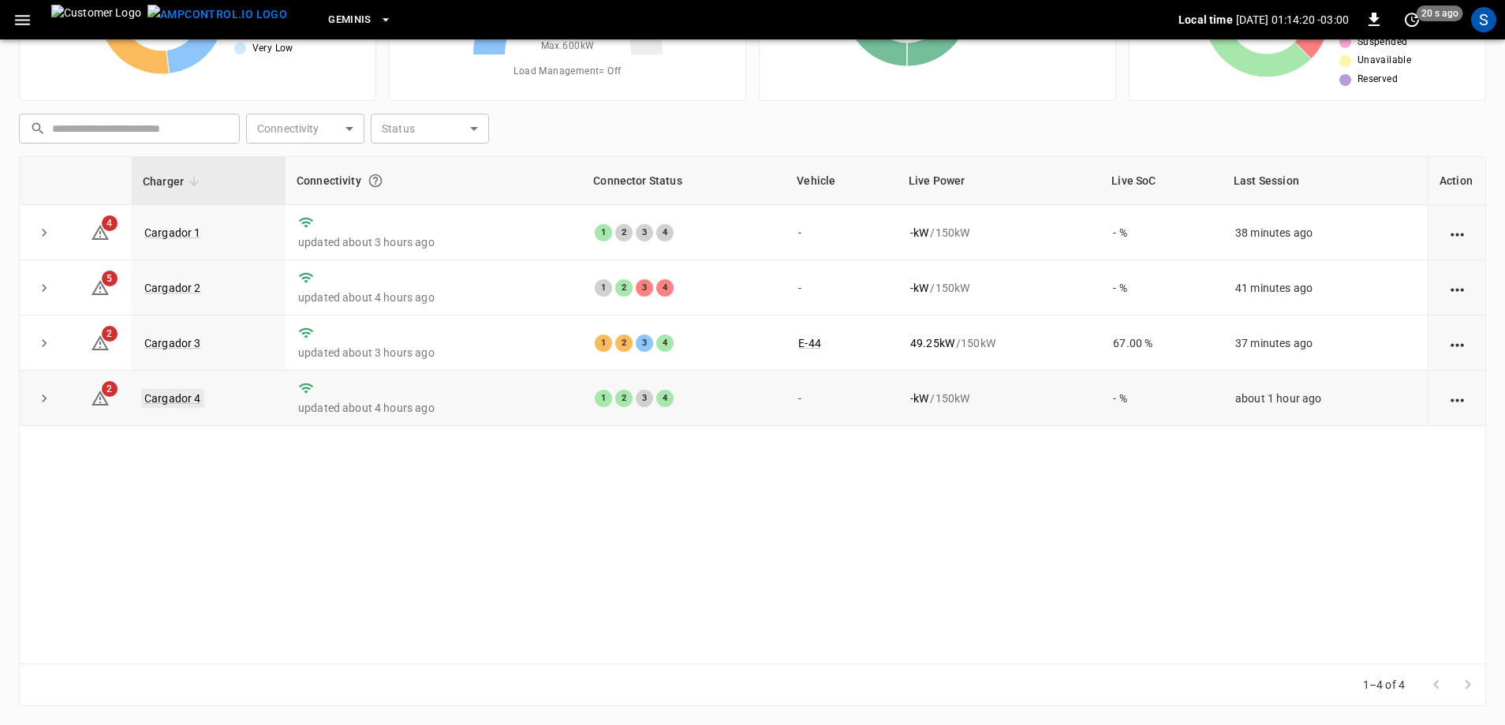
click at [168, 398] on link "Cargador 4" at bounding box center [172, 398] width 63 height 19
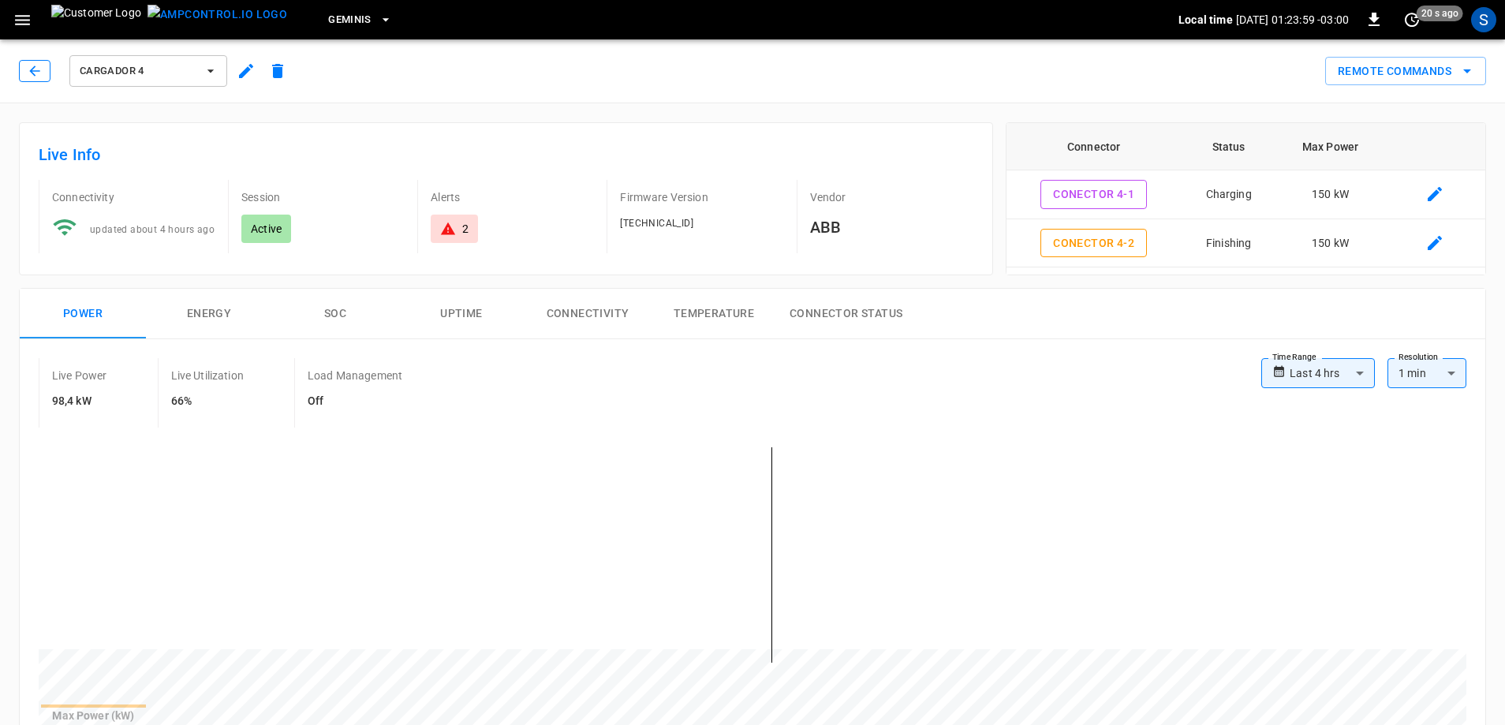
click at [47, 77] on button "button" at bounding box center [35, 71] width 32 height 22
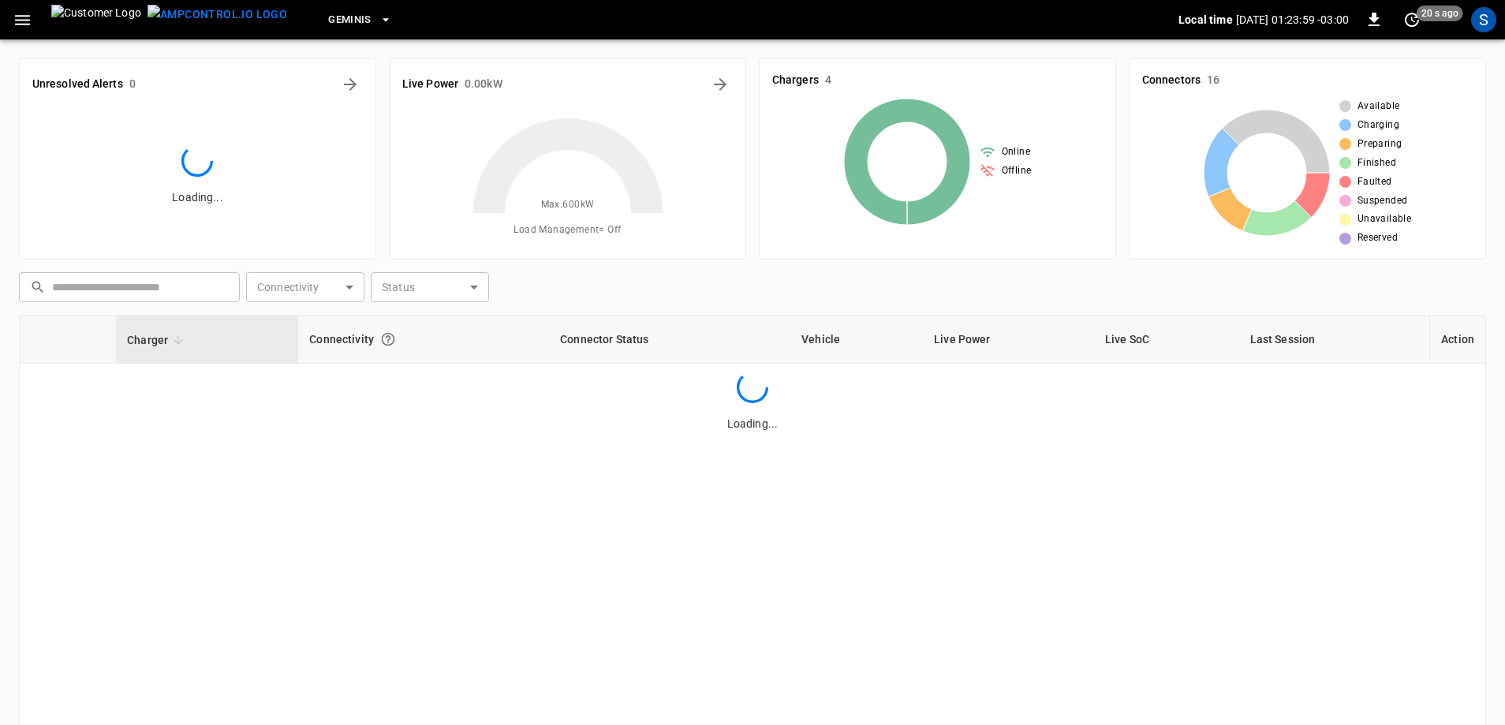
scroll to position [159, 0]
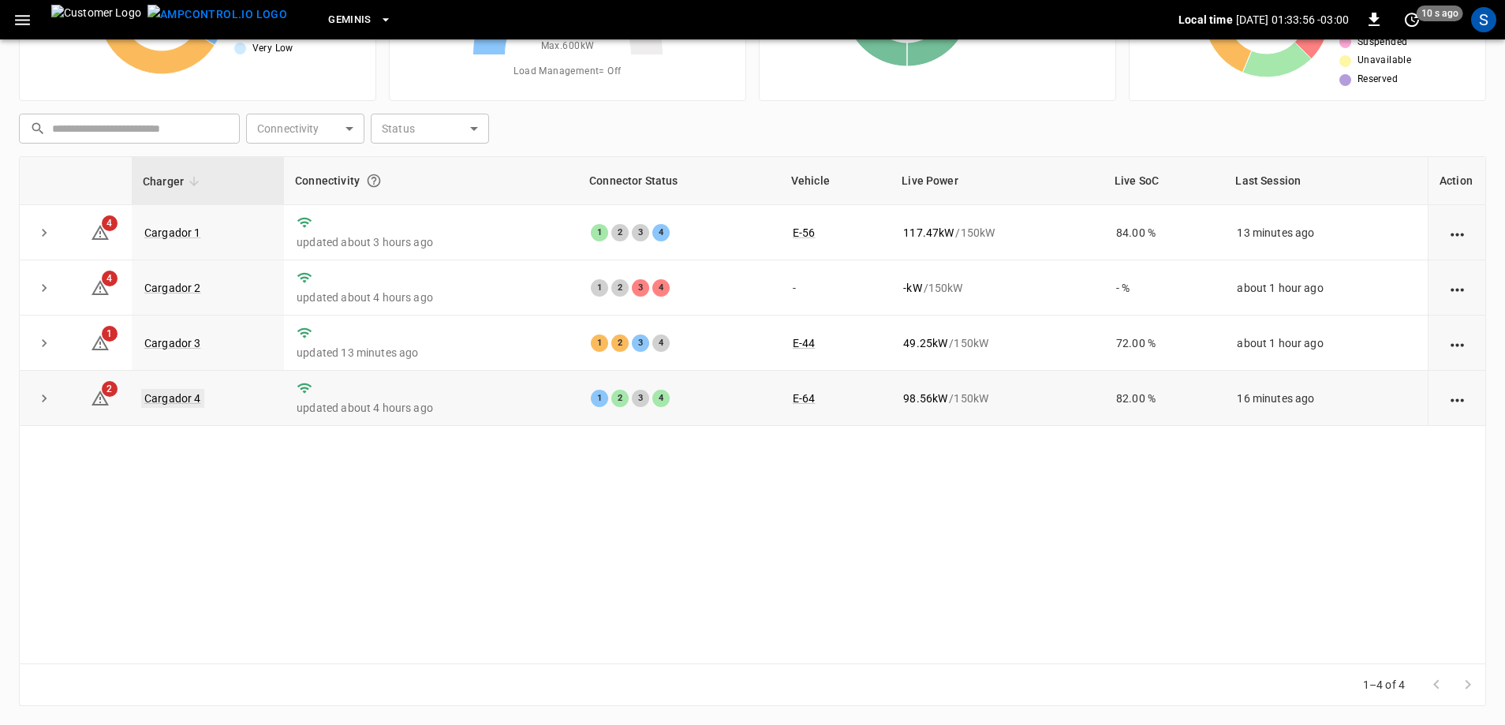
click at [183, 406] on link "Cargador 4" at bounding box center [172, 398] width 63 height 19
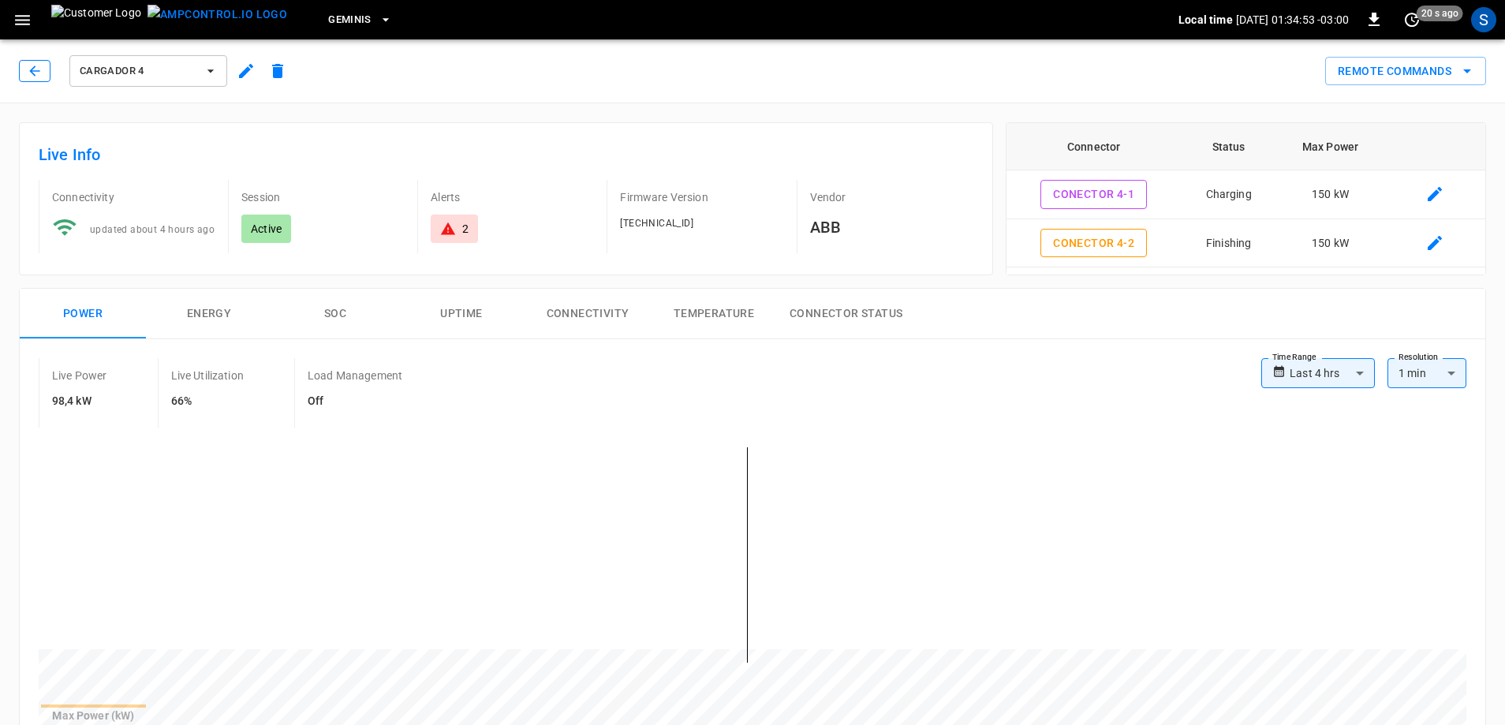
click at [30, 73] on icon "button" at bounding box center [35, 71] width 16 height 16
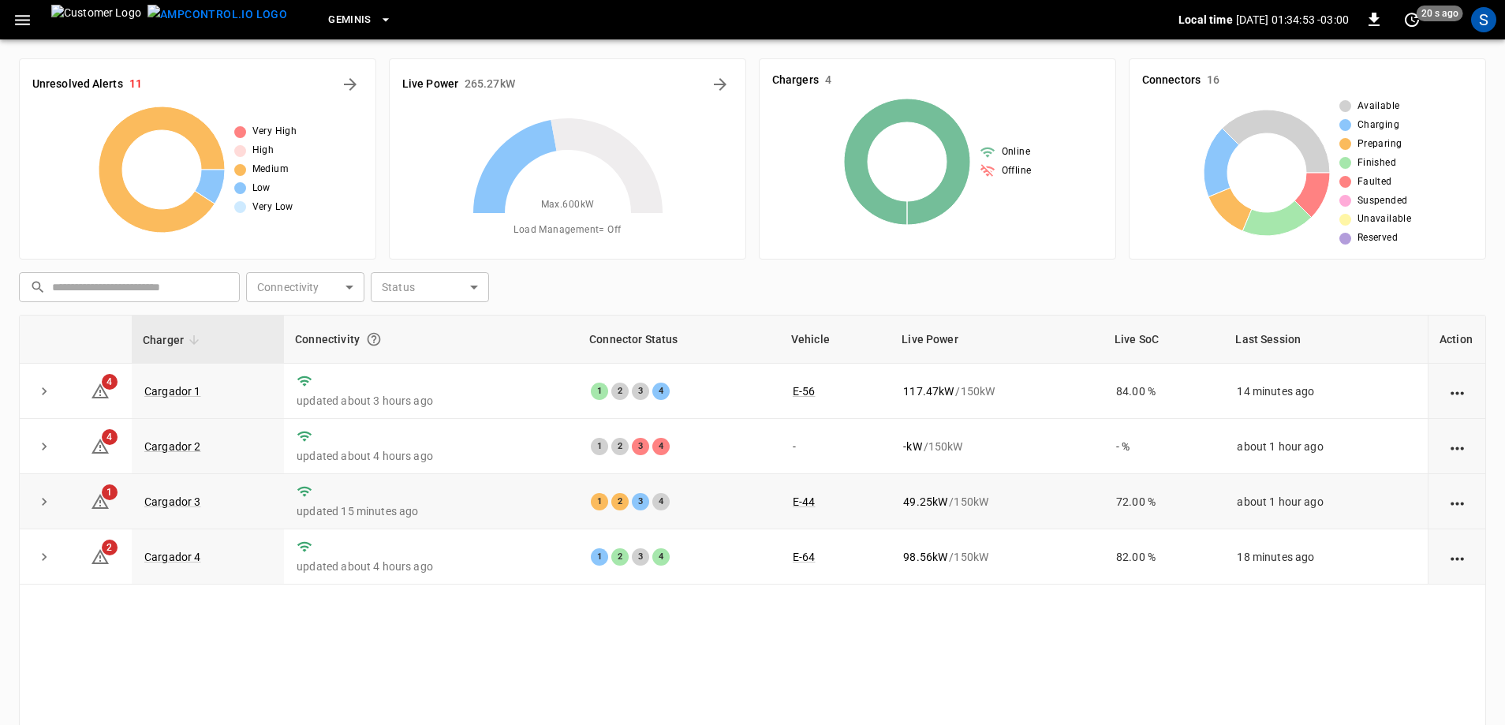
scroll to position [159, 0]
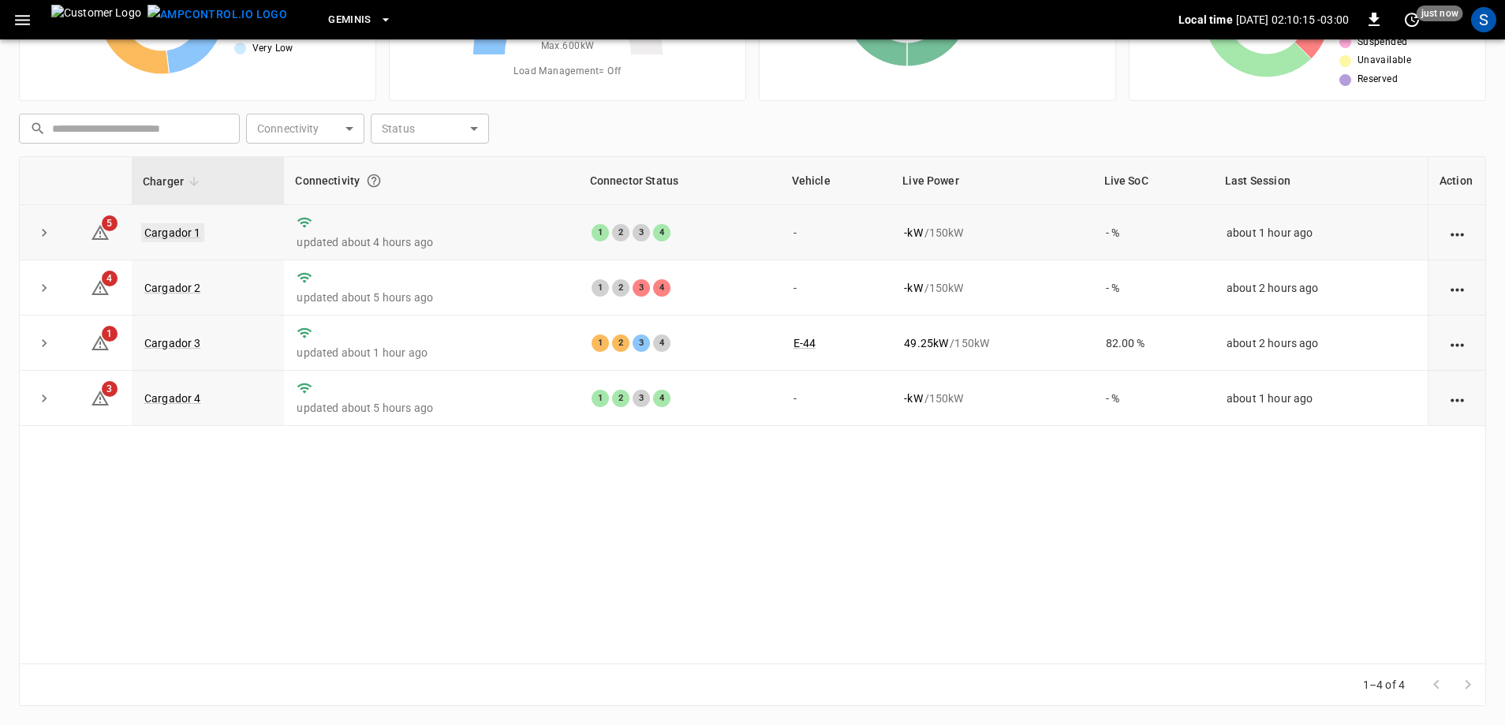
click at [195, 237] on link "Cargador 1" at bounding box center [172, 232] width 63 height 19
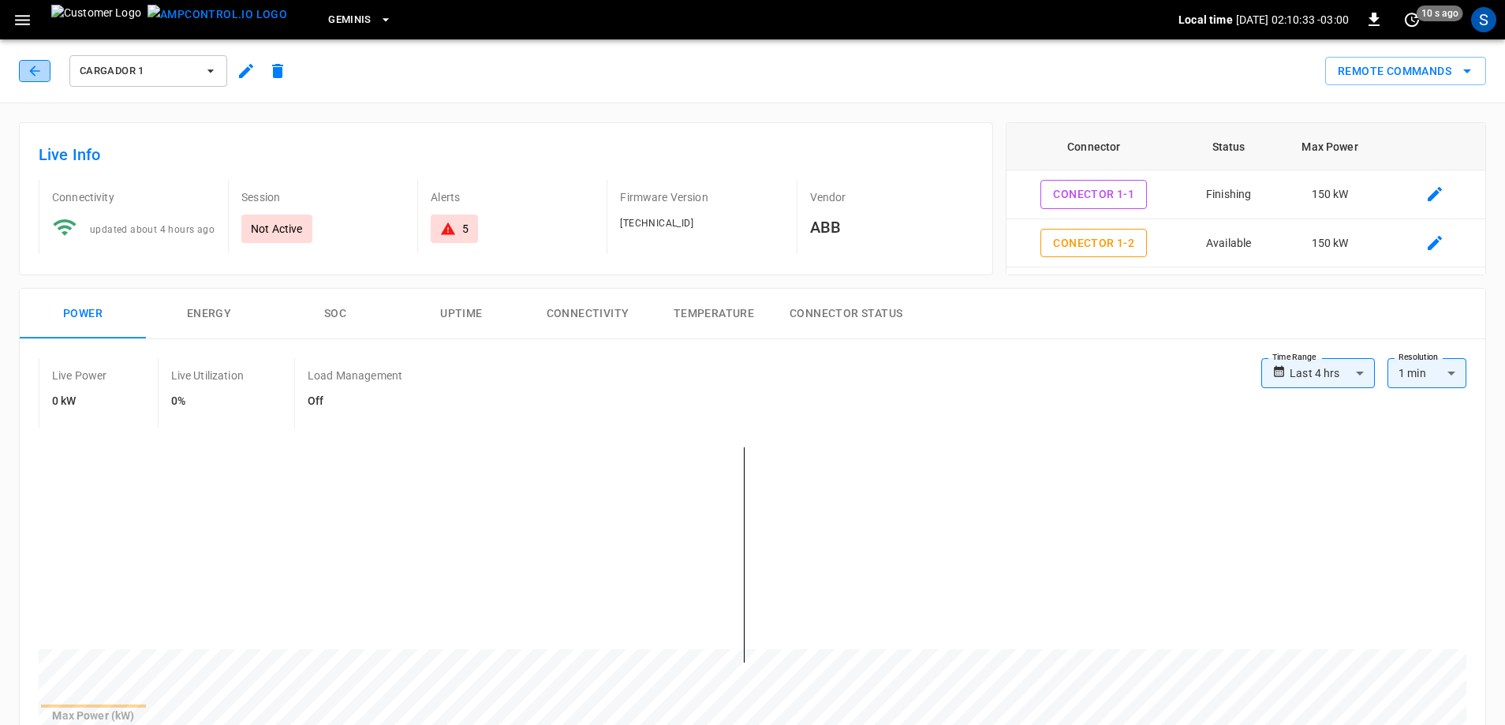
click at [32, 68] on icon "button" at bounding box center [35, 71] width 16 height 16
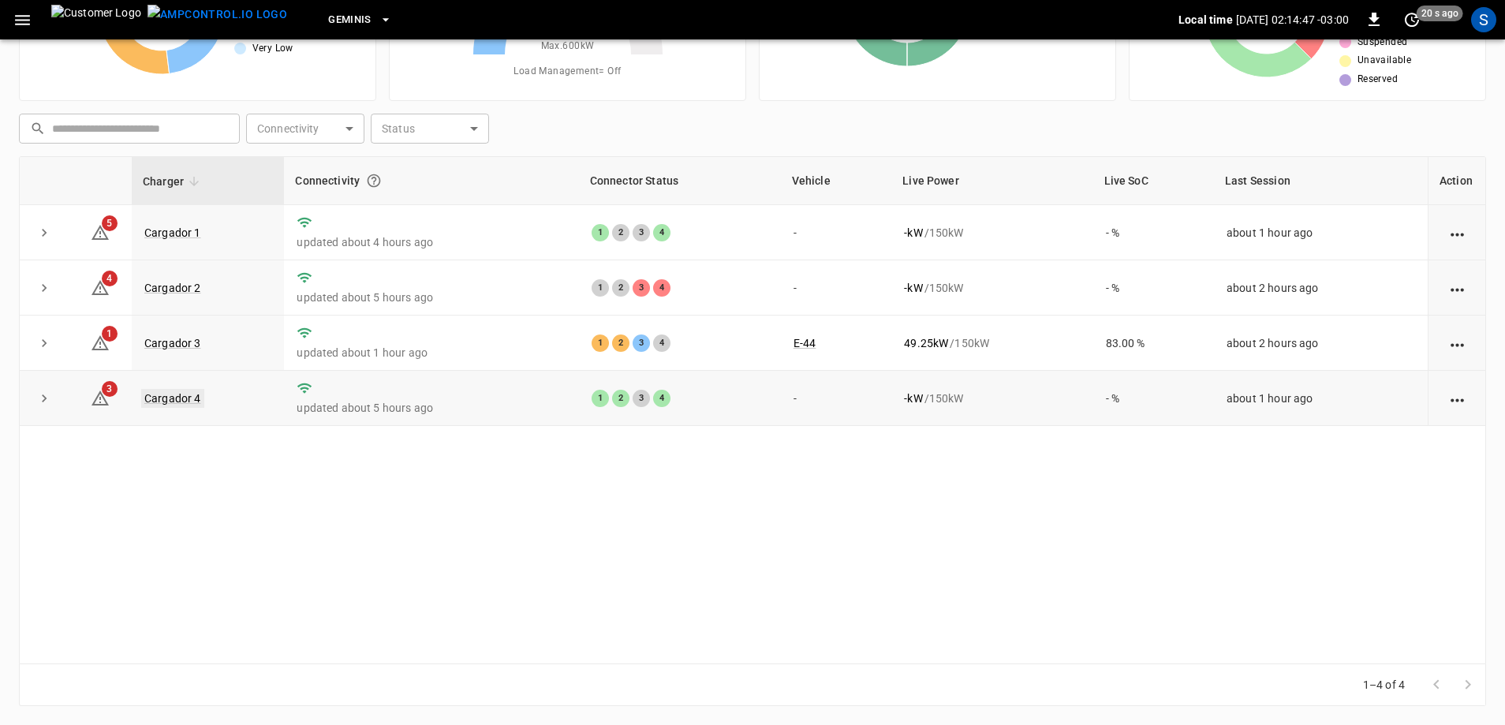
click at [158, 406] on link "Cargador 4" at bounding box center [172, 398] width 63 height 19
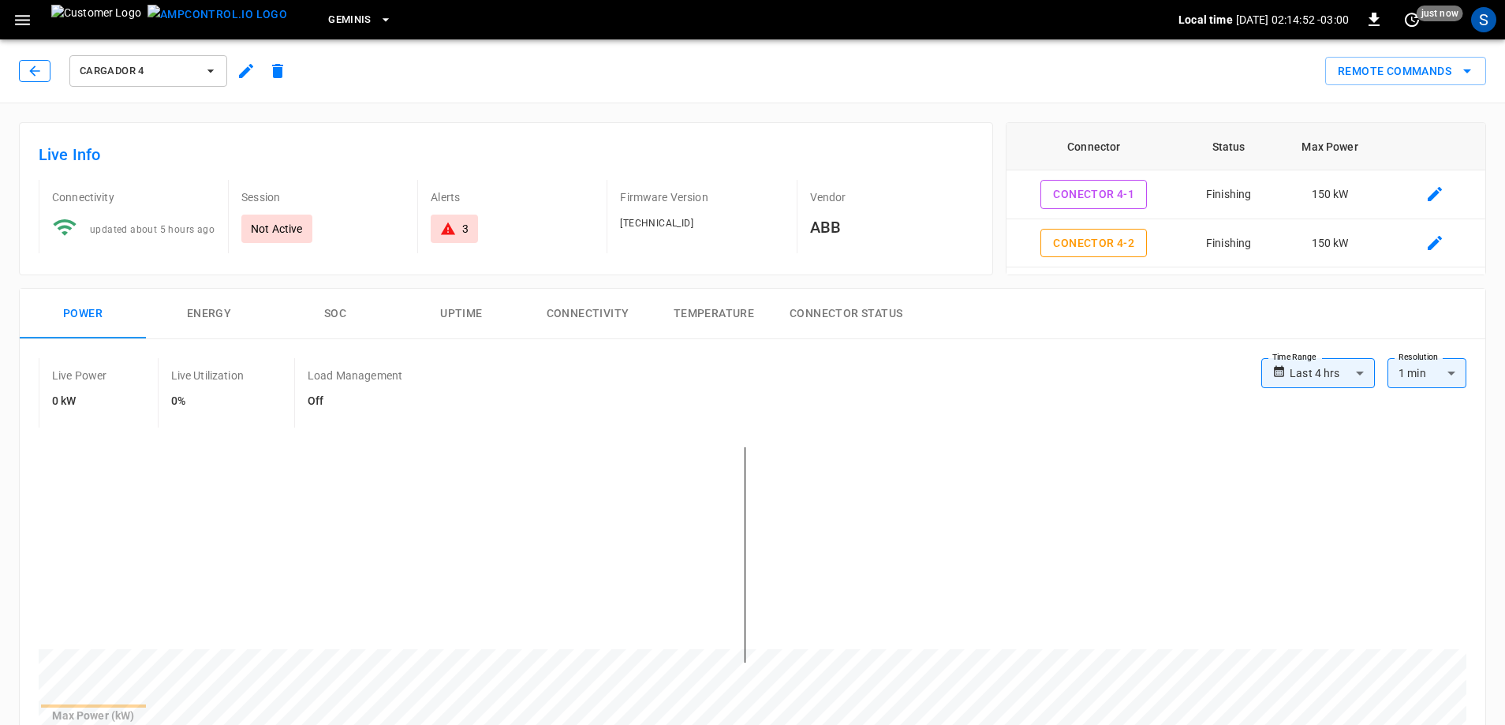
click at [43, 68] on button "button" at bounding box center [35, 71] width 32 height 22
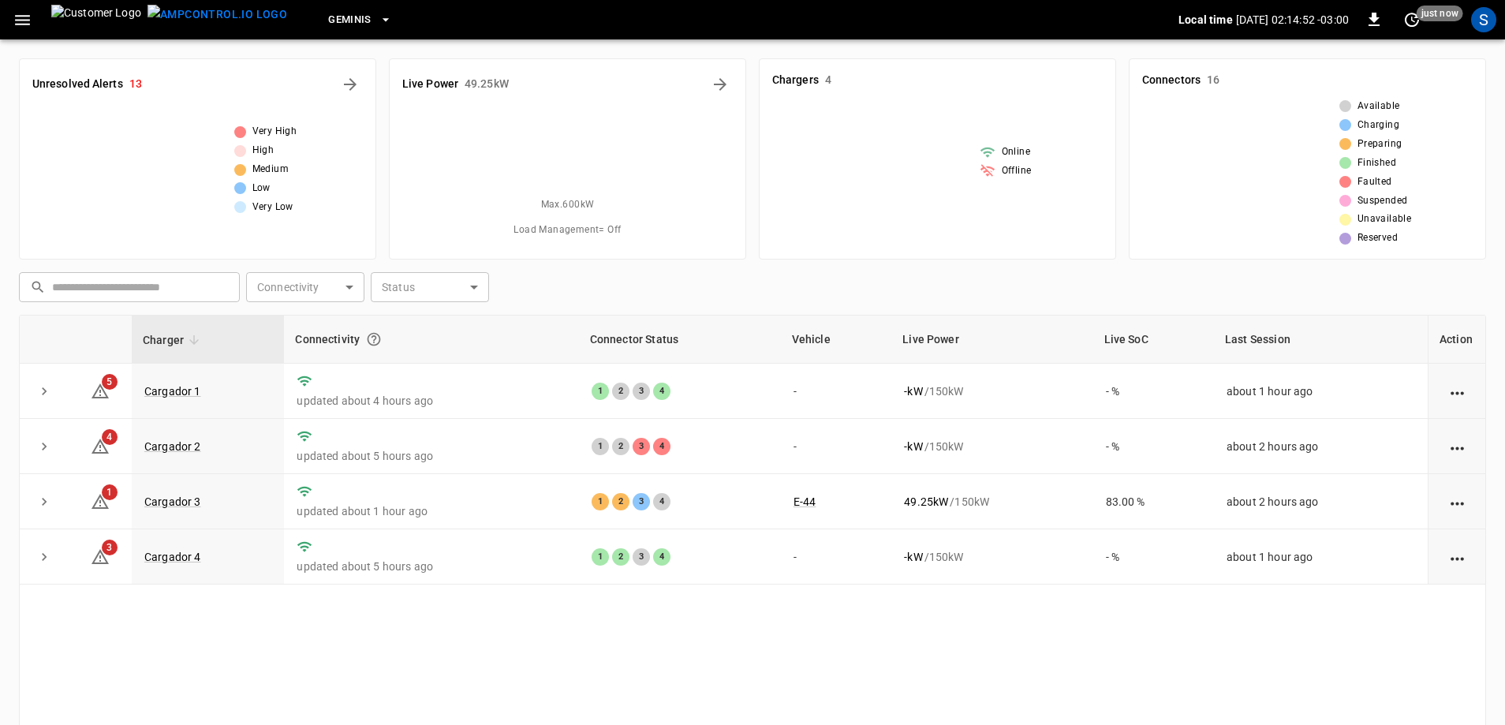
scroll to position [159, 0]
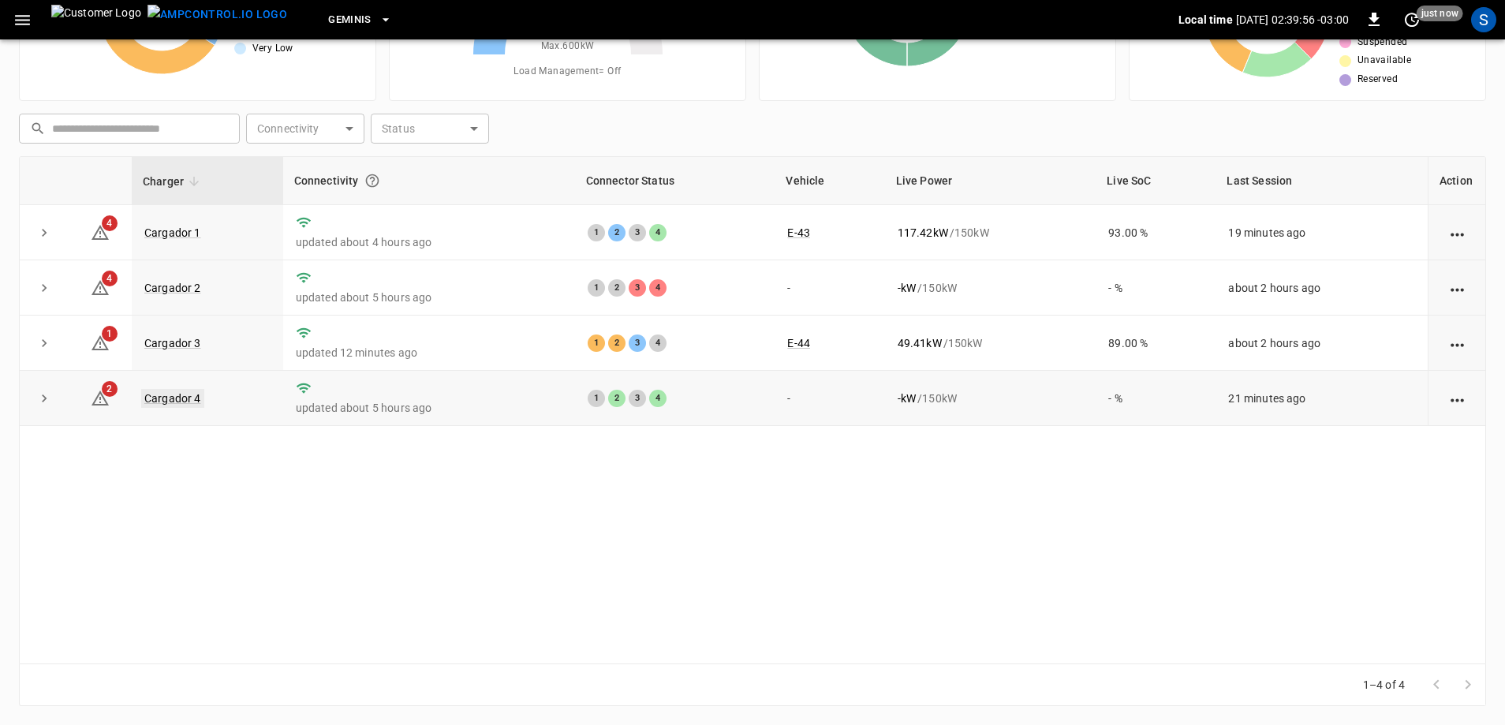
click at [189, 405] on link "Cargador 4" at bounding box center [172, 398] width 63 height 19
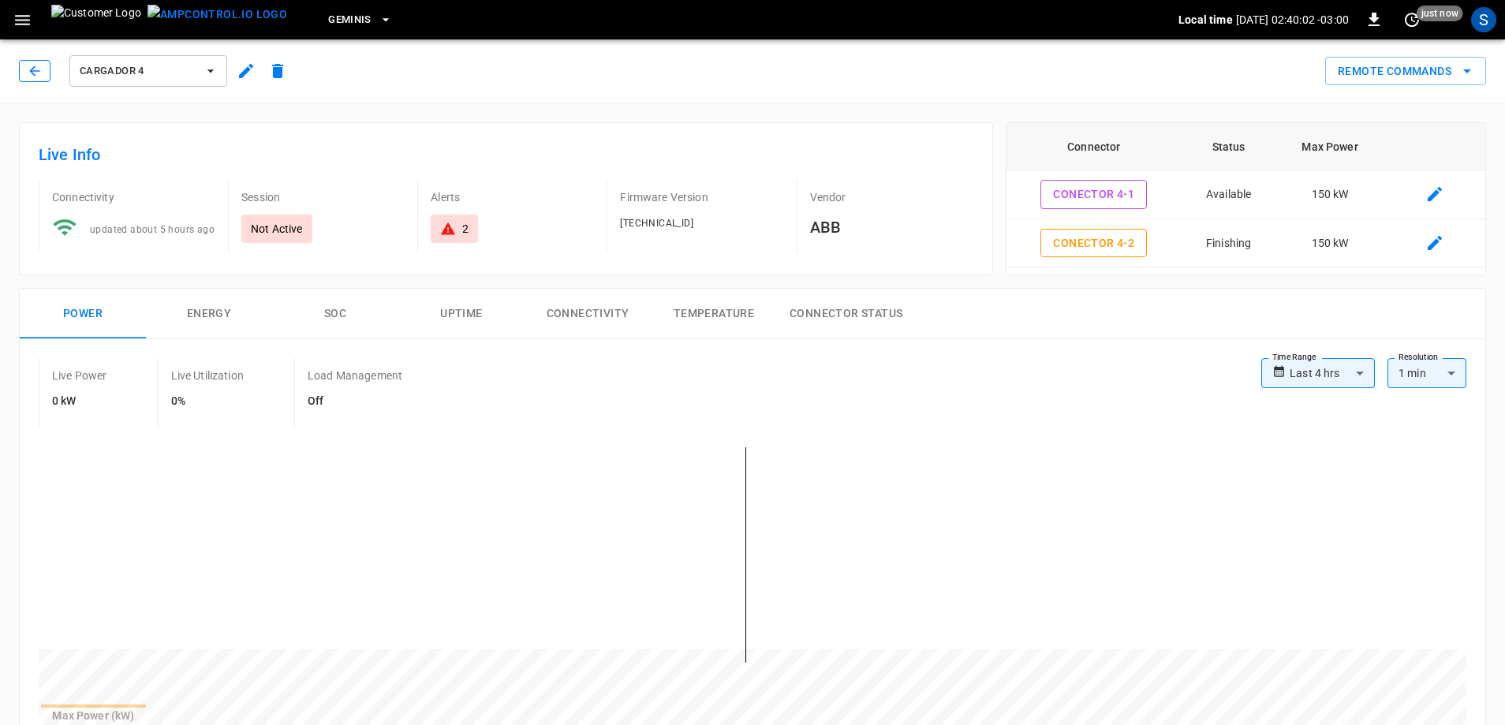
click at [39, 73] on icon "button" at bounding box center [35, 71] width 16 height 16
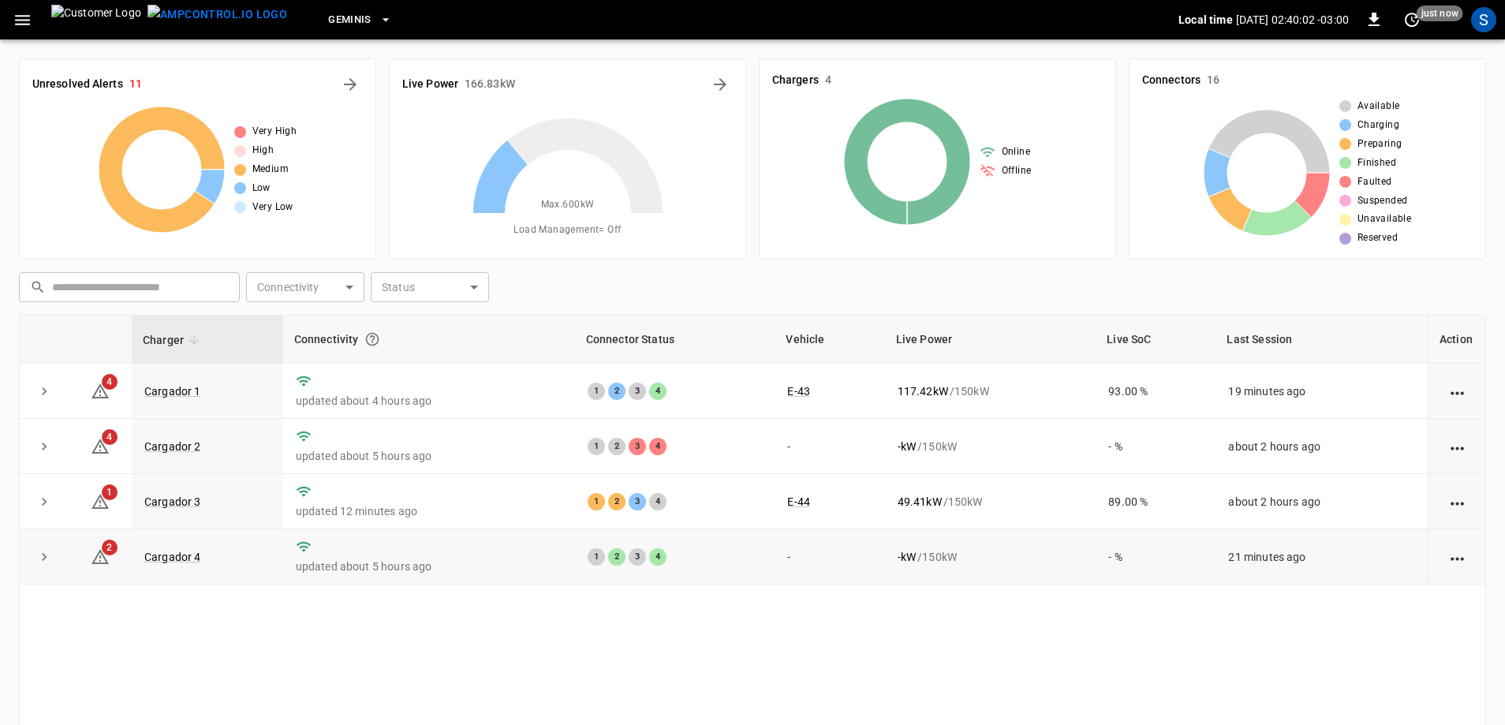
scroll to position [159, 0]
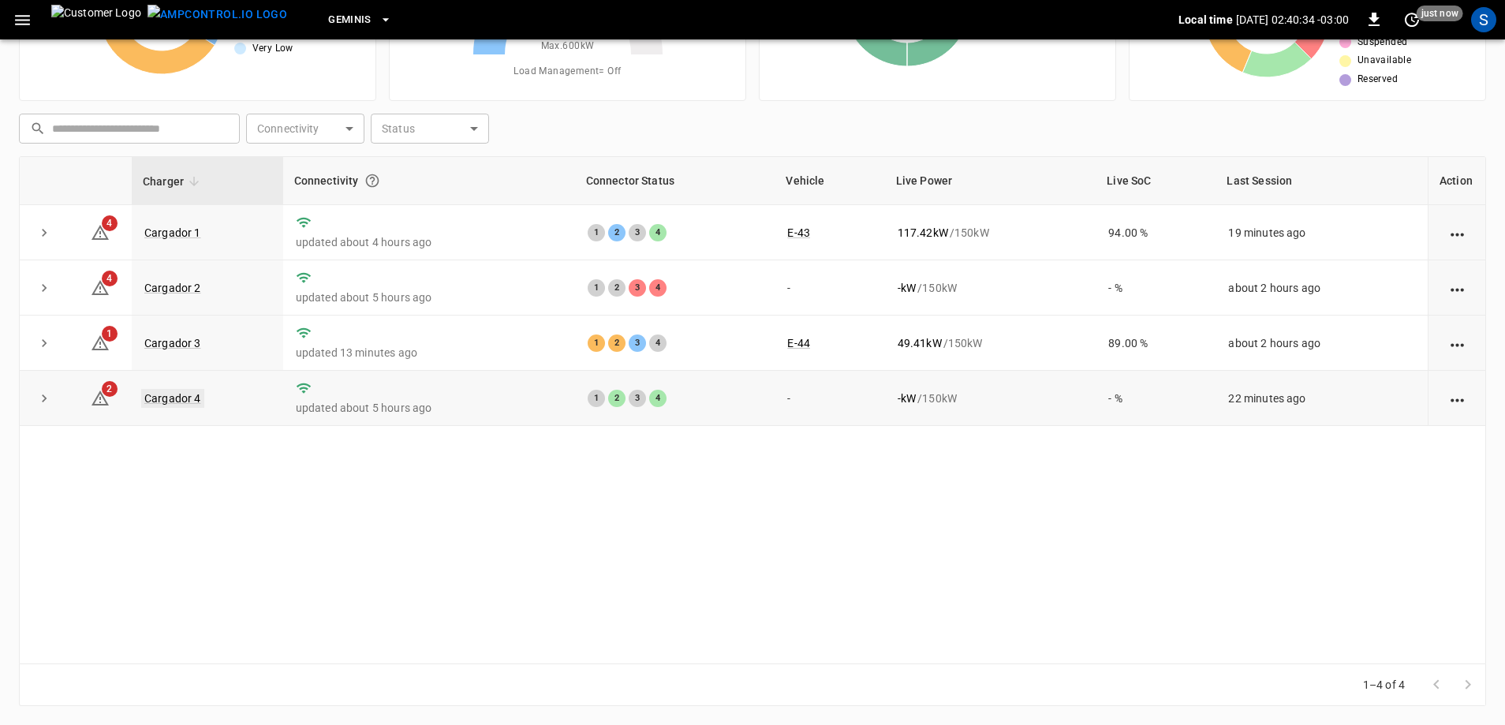
click at [172, 401] on link "Cargador 4" at bounding box center [172, 398] width 63 height 19
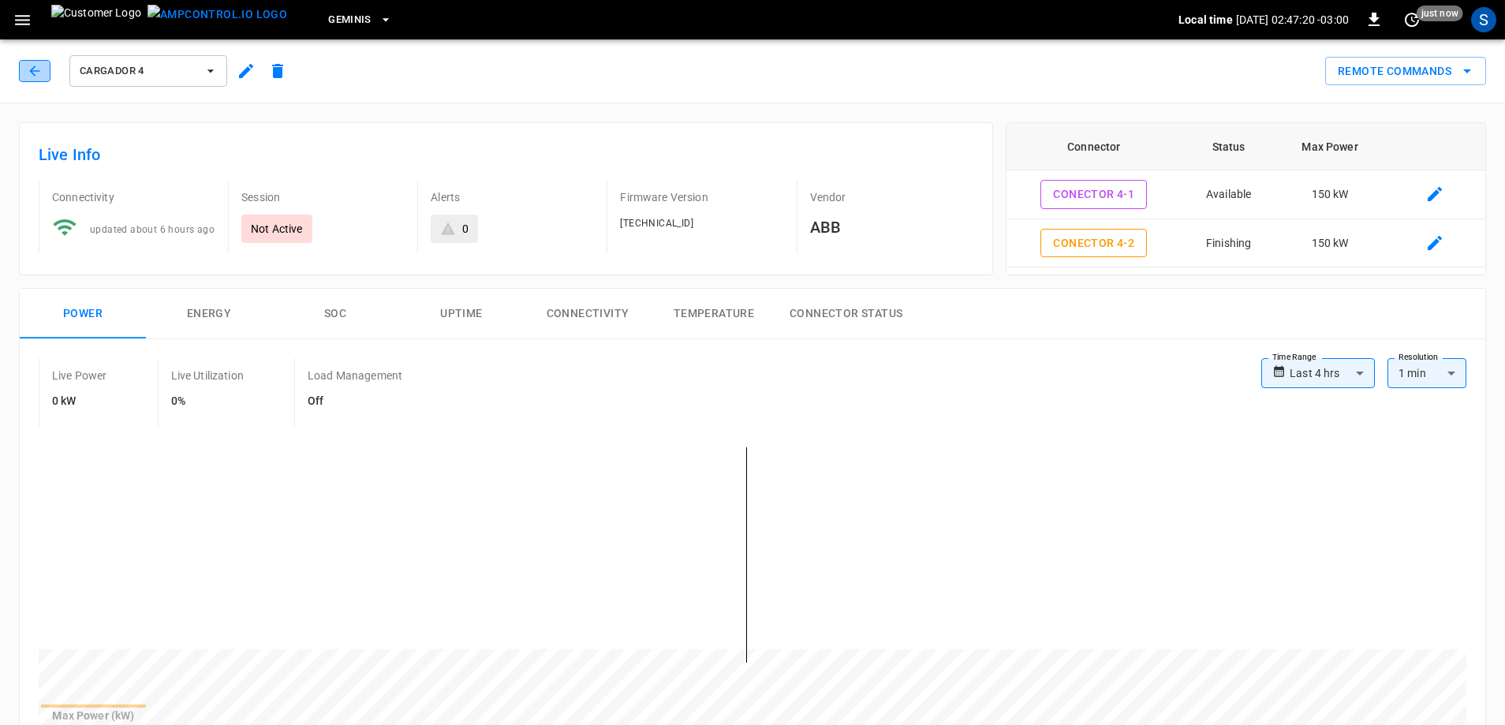
click at [42, 77] on icon "button" at bounding box center [35, 71] width 16 height 16
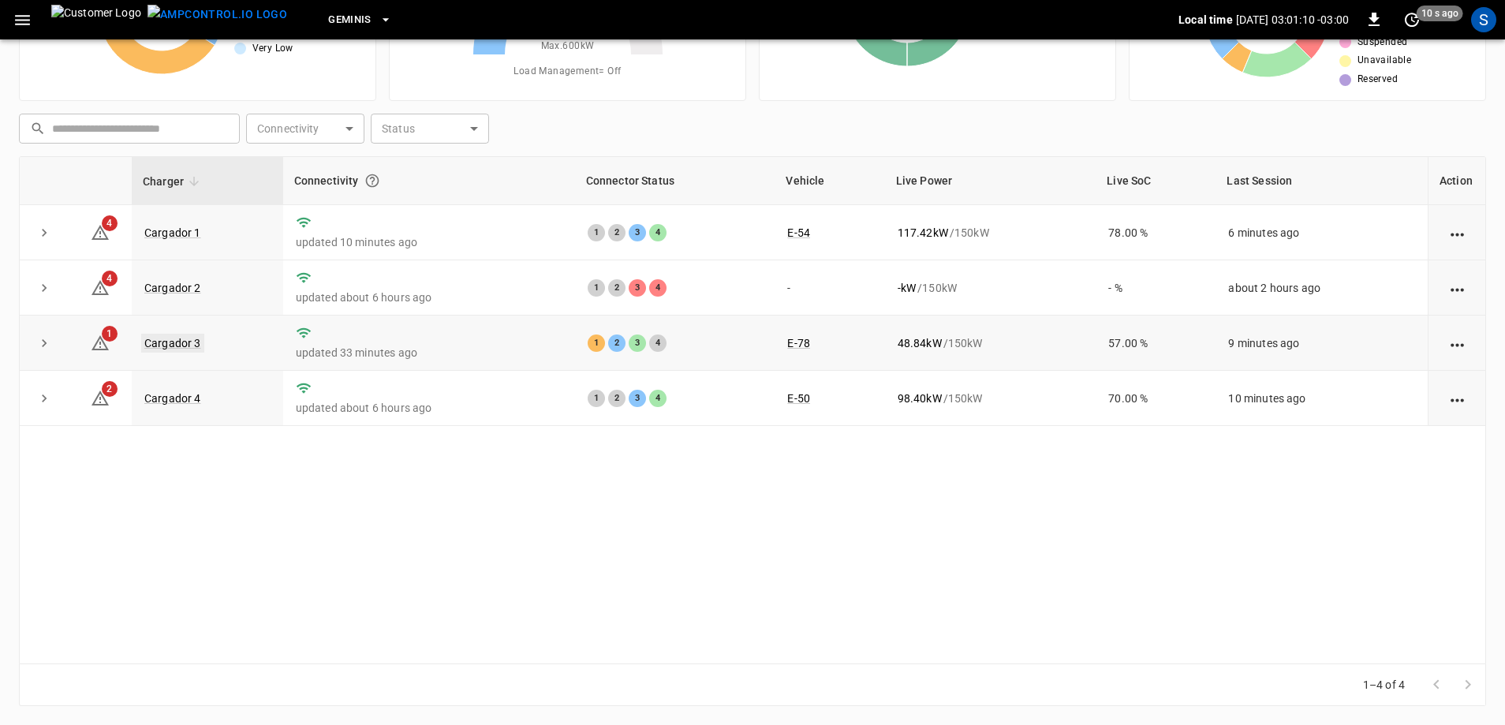
click at [177, 343] on link "Cargador 3" at bounding box center [172, 343] width 63 height 19
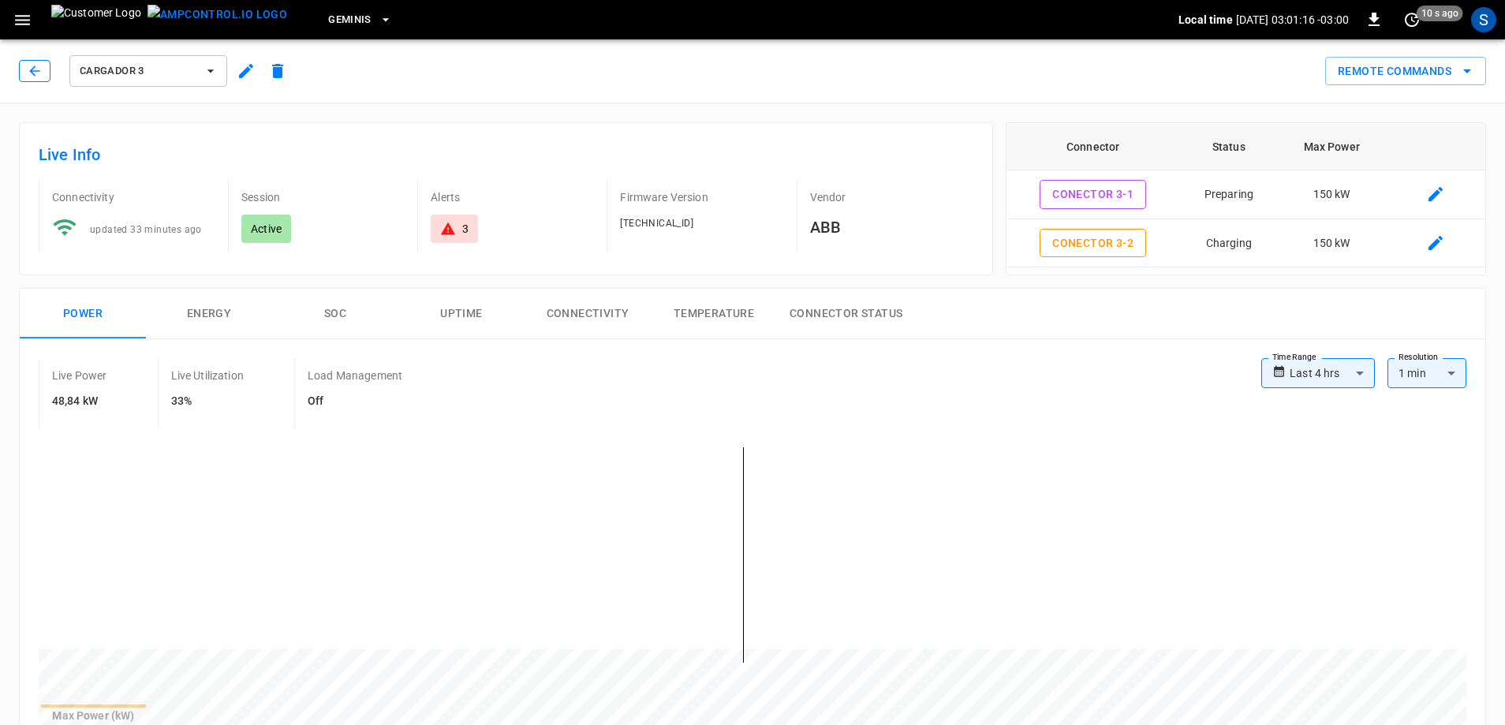
click at [36, 72] on icon "button" at bounding box center [35, 71] width 16 height 16
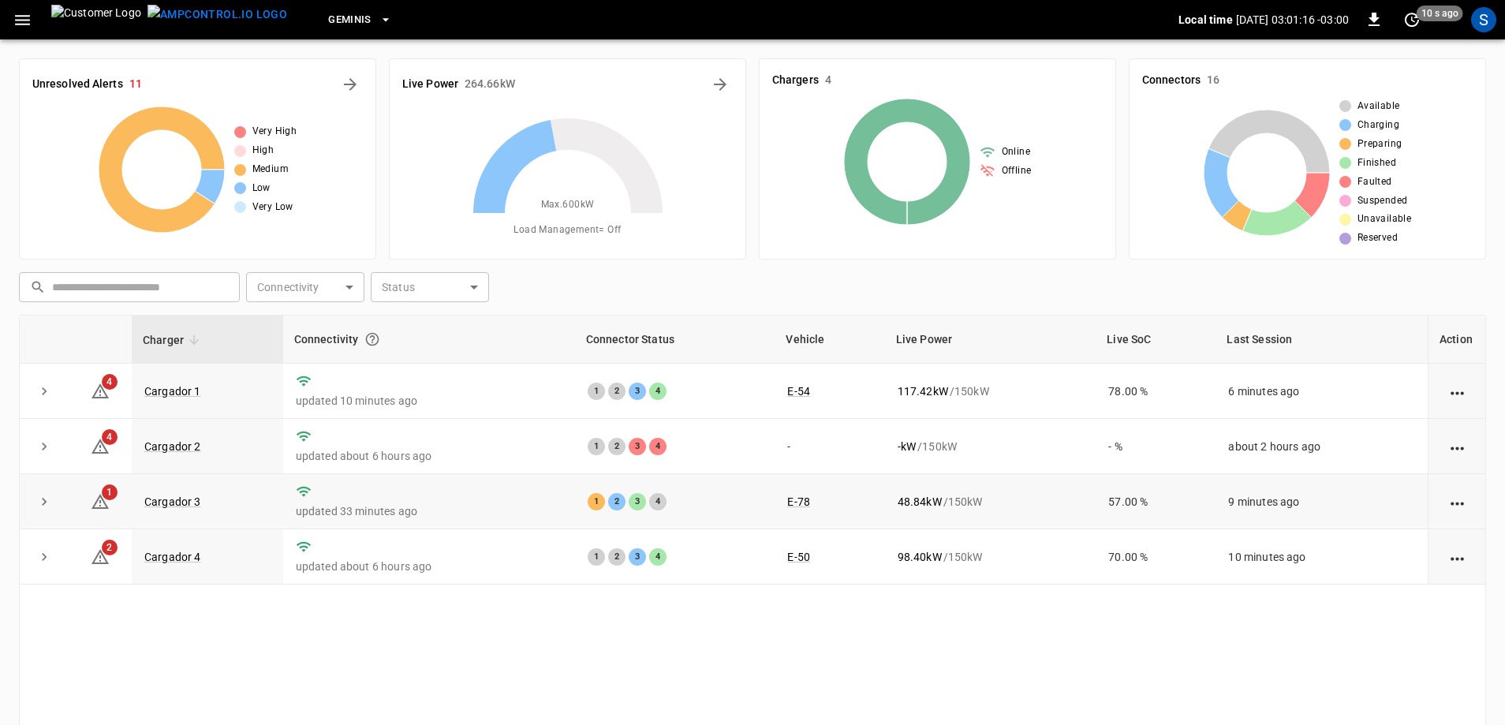
scroll to position [159, 0]
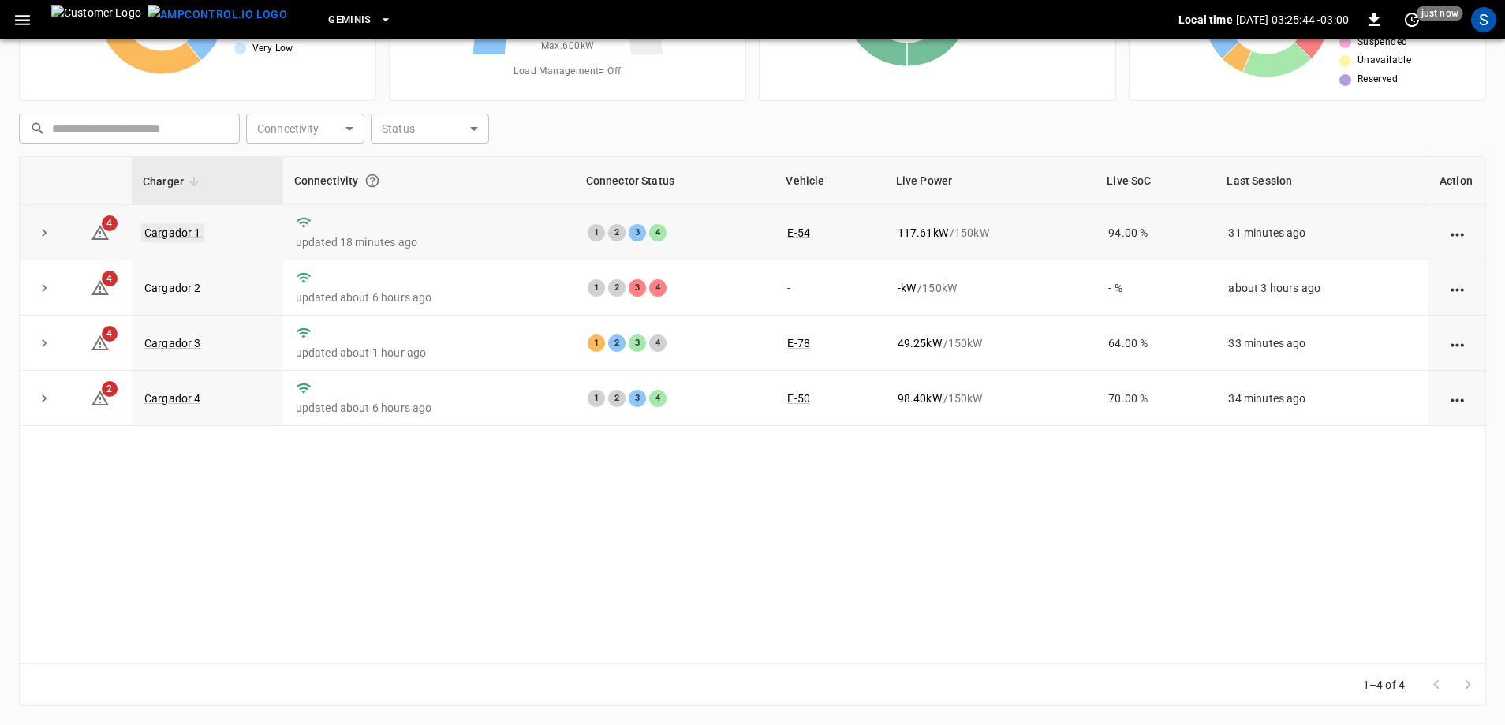
click at [196, 240] on link "Cargador 1" at bounding box center [172, 232] width 63 height 19
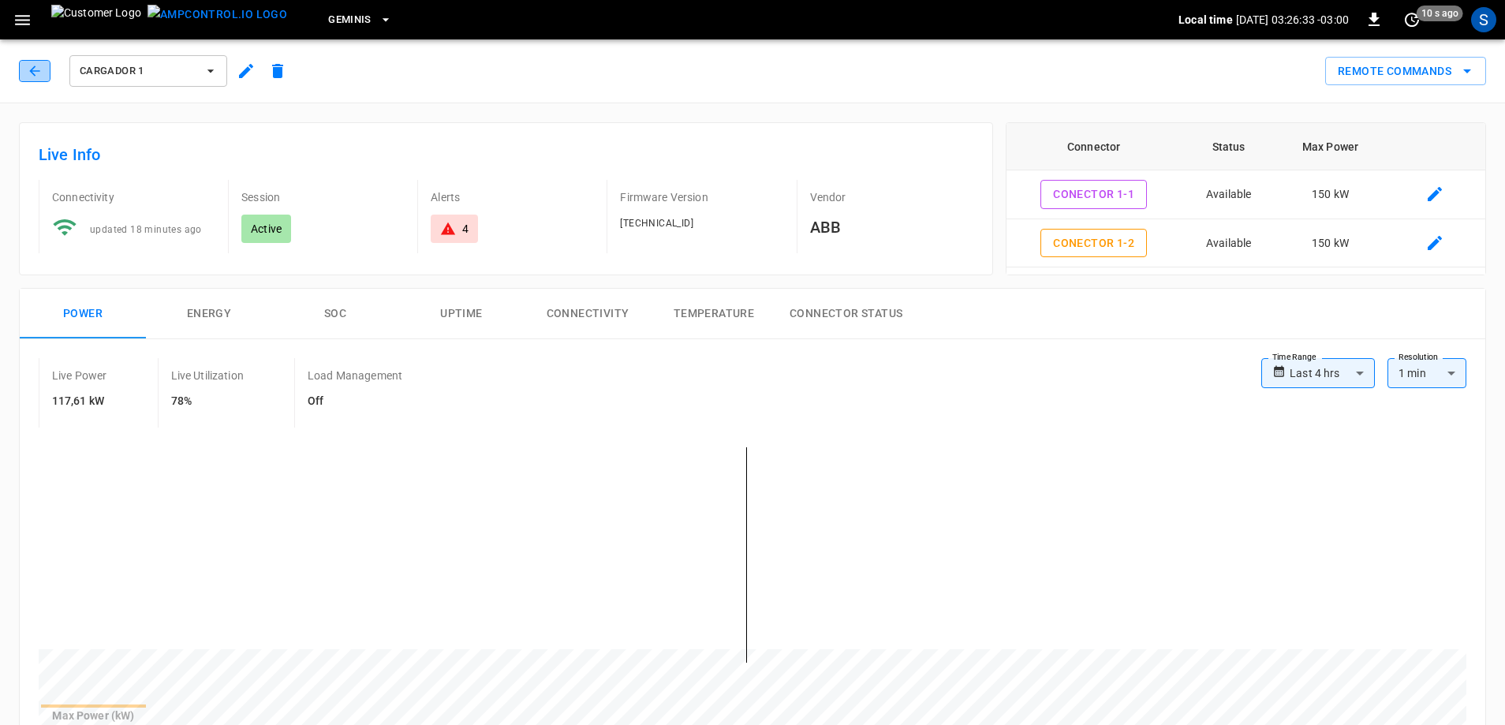
click at [36, 69] on icon "button" at bounding box center [35, 71] width 16 height 16
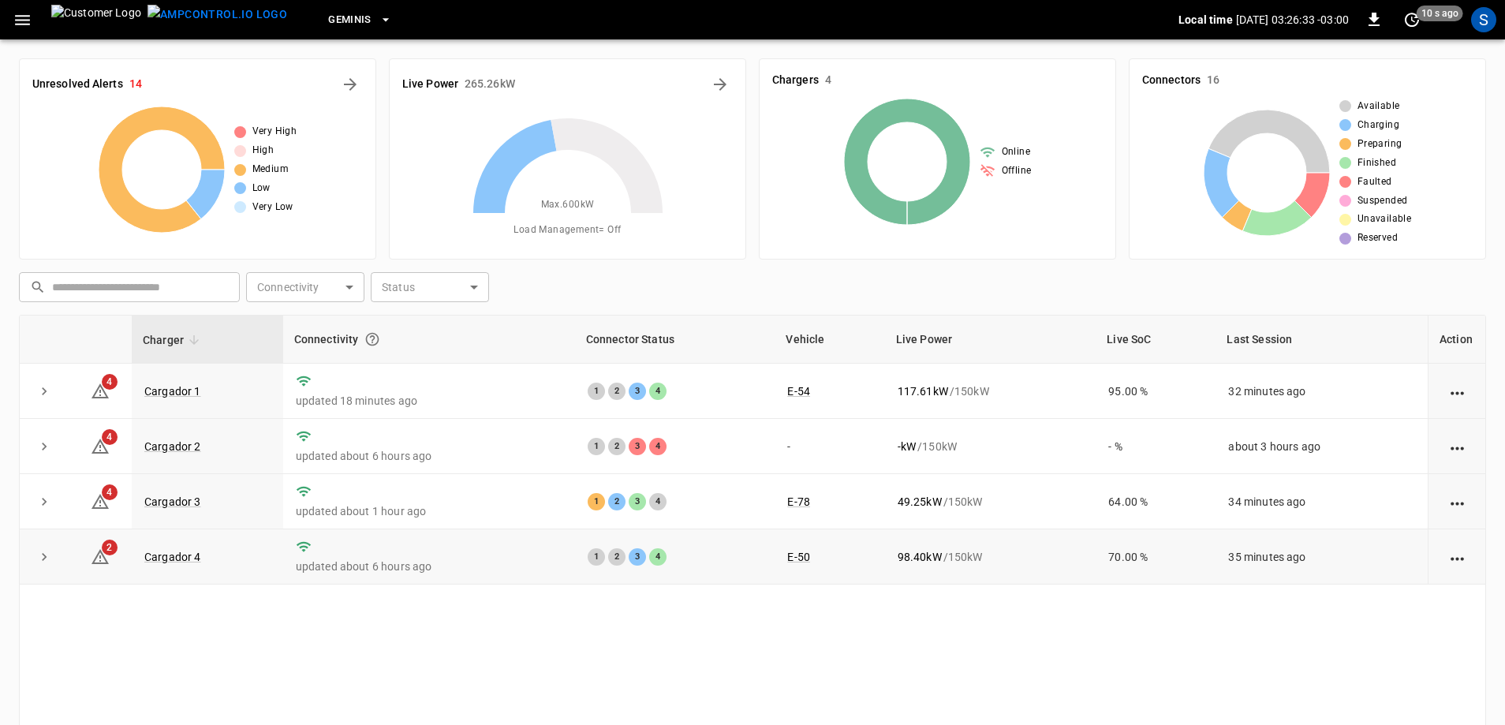
scroll to position [159, 0]
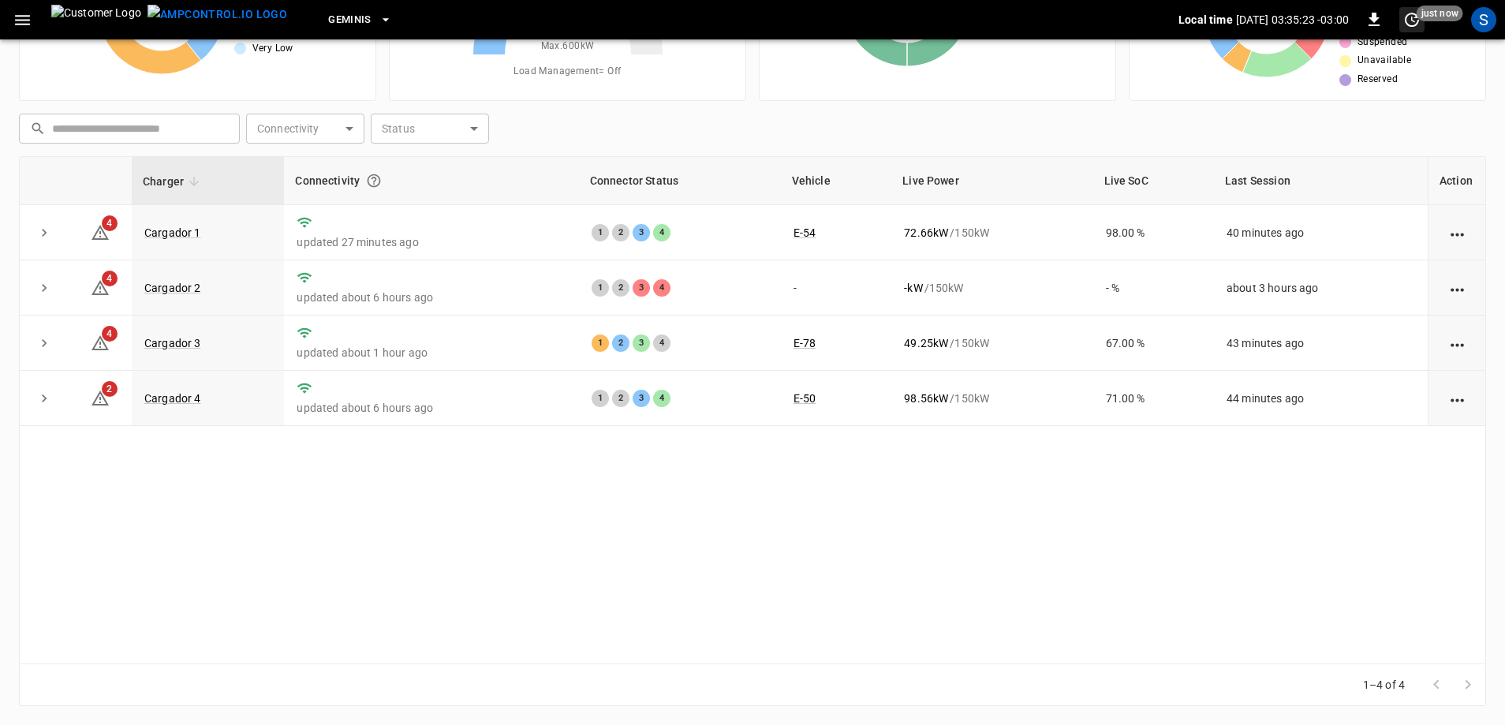
click at [1417, 9] on span "just now" at bounding box center [1440, 14] width 47 height 16
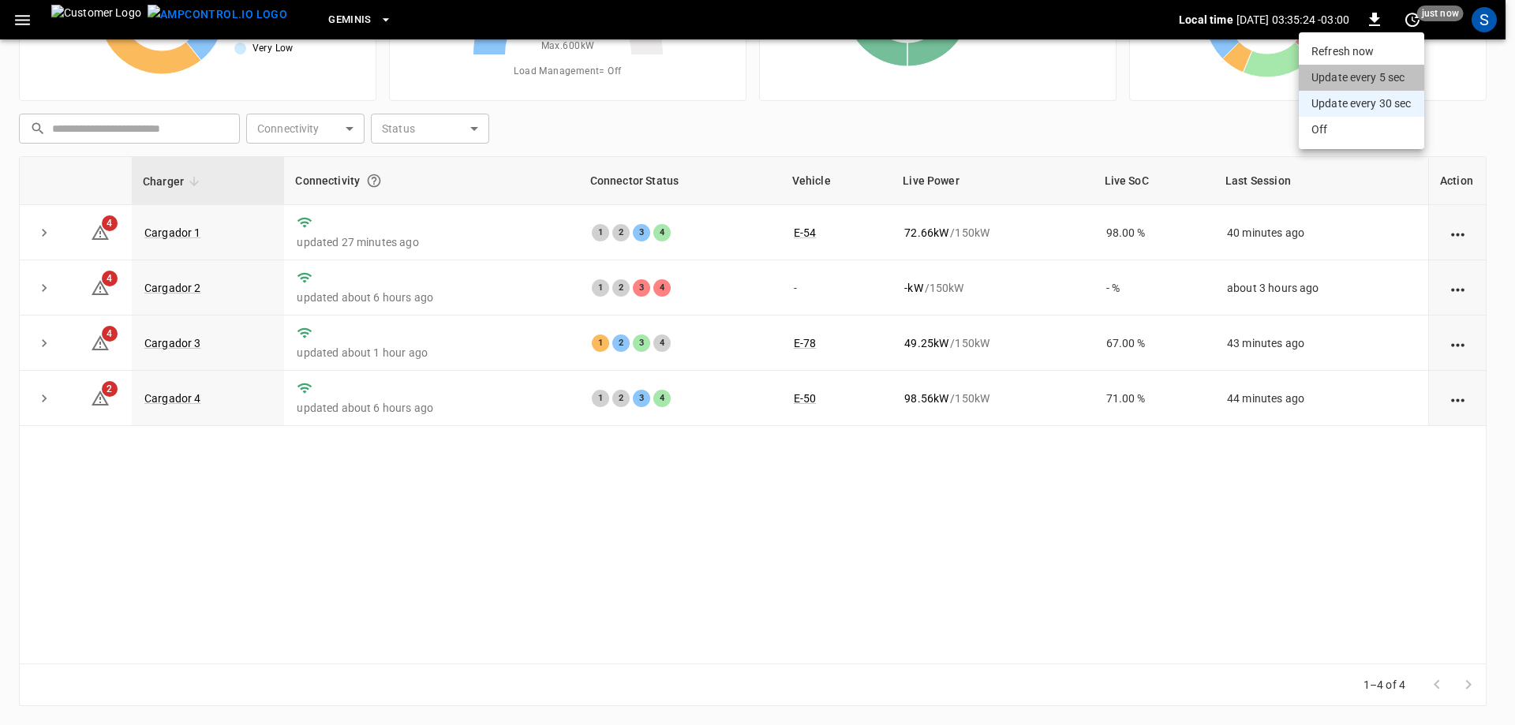
click at [1374, 73] on li "Update every 5 sec" at bounding box center [1361, 78] width 125 height 26
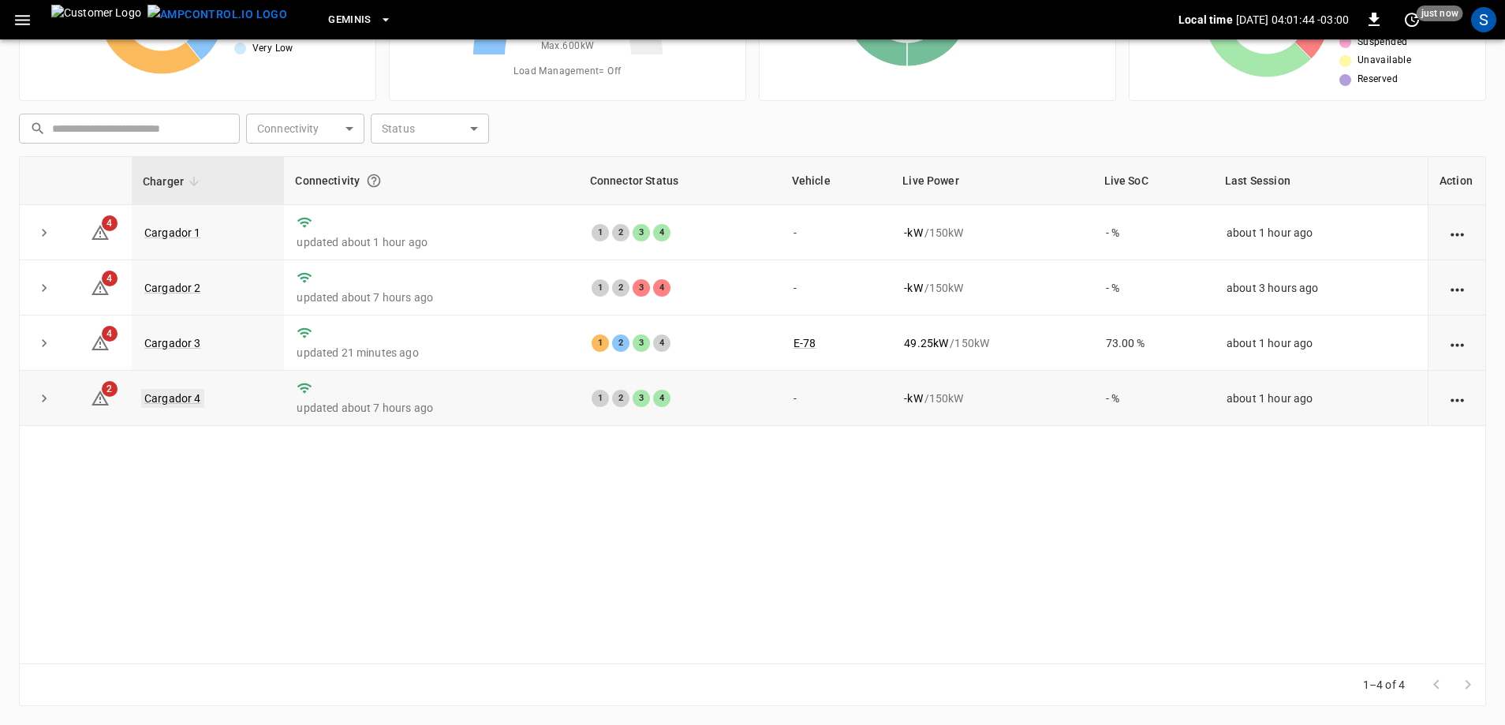
click at [169, 397] on link "Cargador 4" at bounding box center [172, 398] width 63 height 19
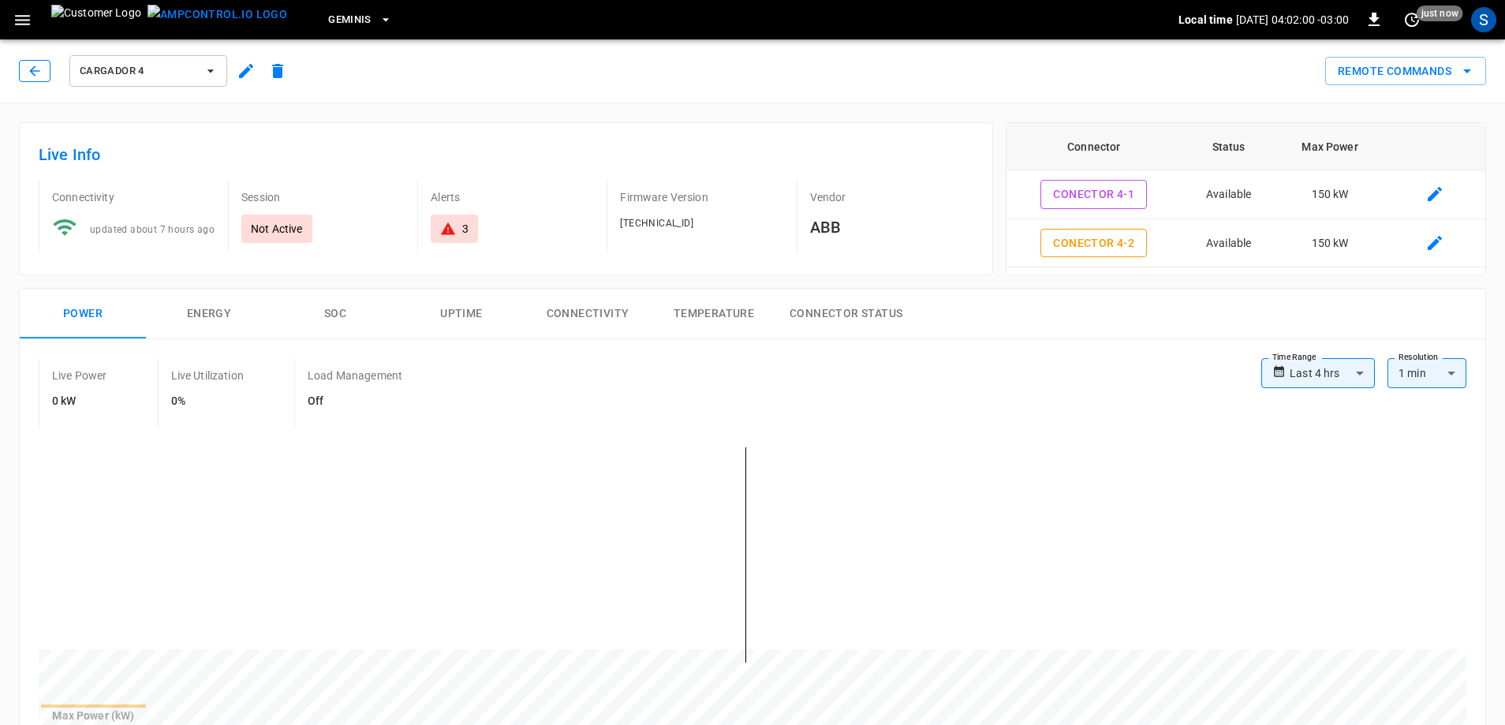
click at [28, 72] on icon "button" at bounding box center [35, 71] width 16 height 16
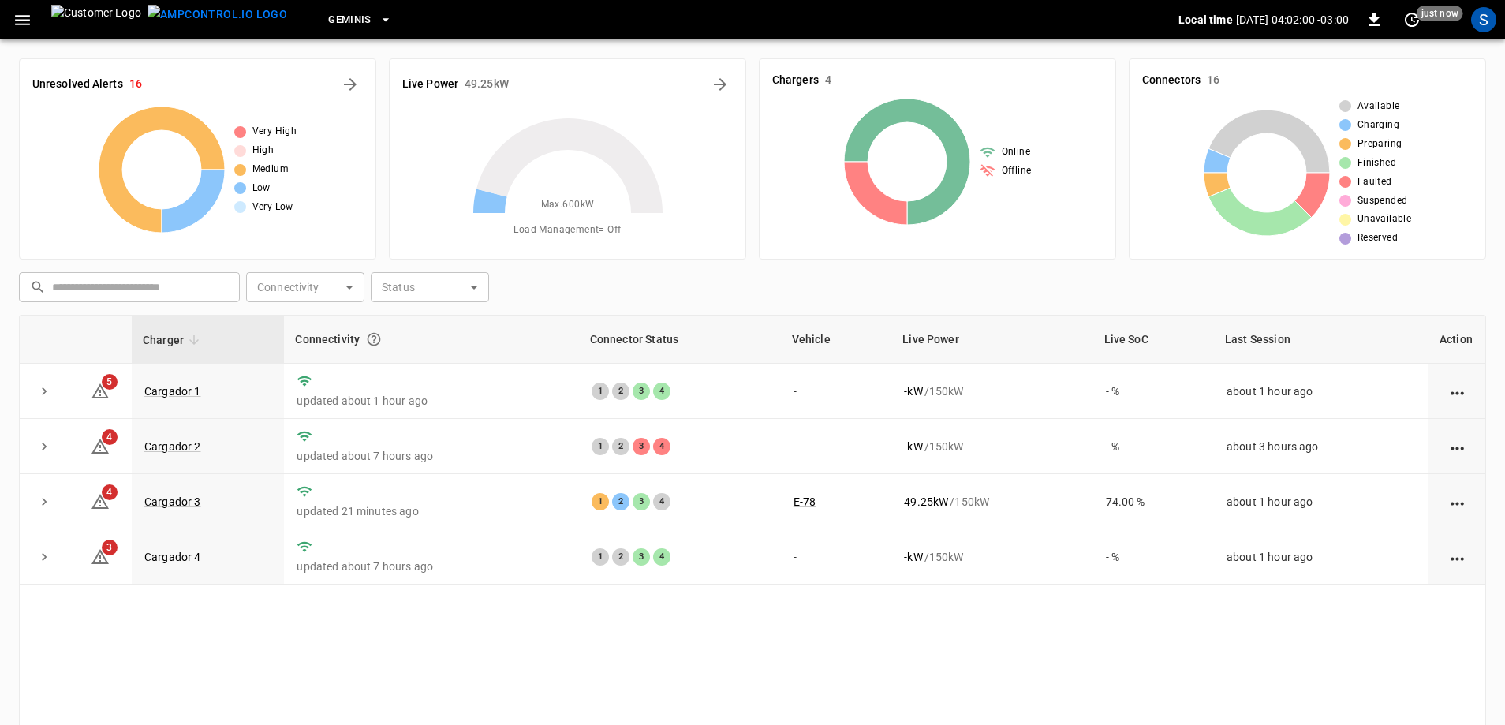
scroll to position [159, 0]
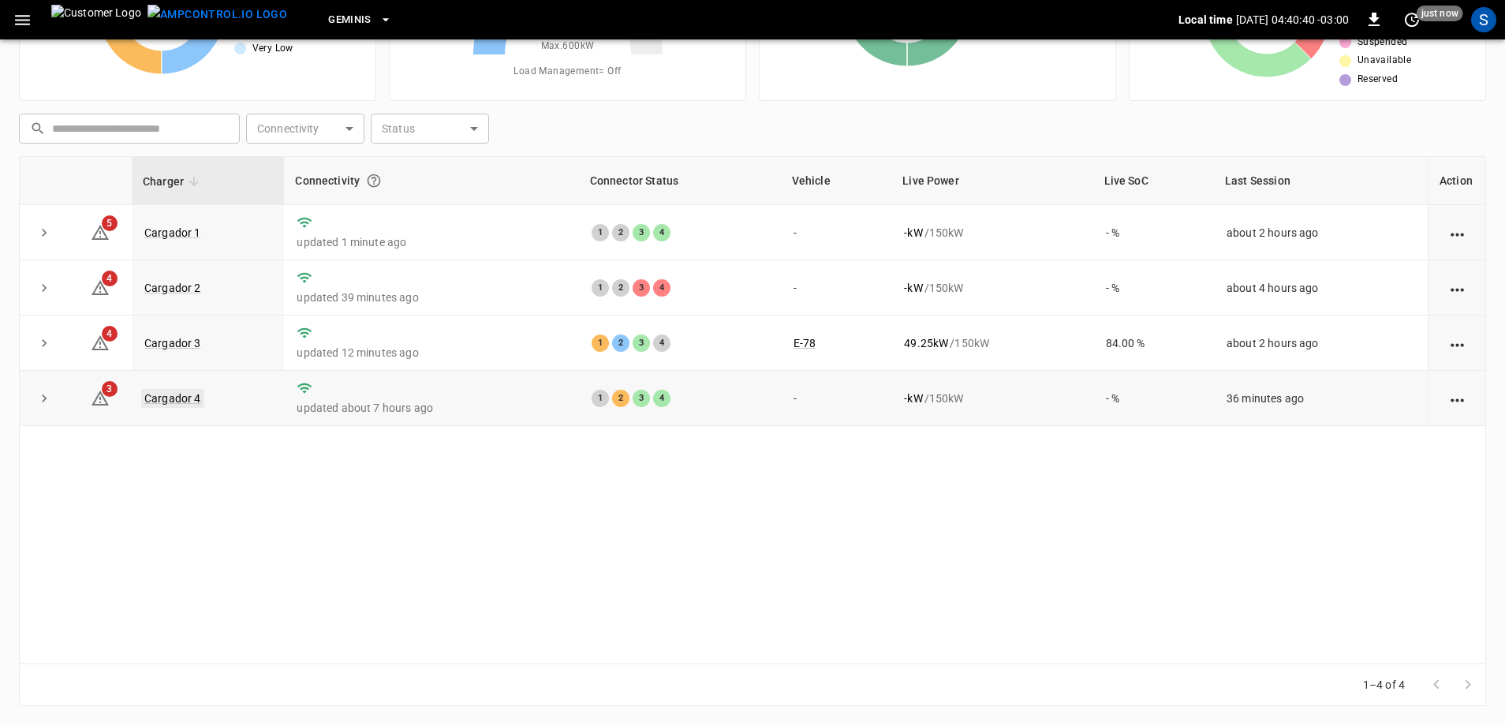
click at [158, 398] on link "Cargador 4" at bounding box center [172, 398] width 63 height 19
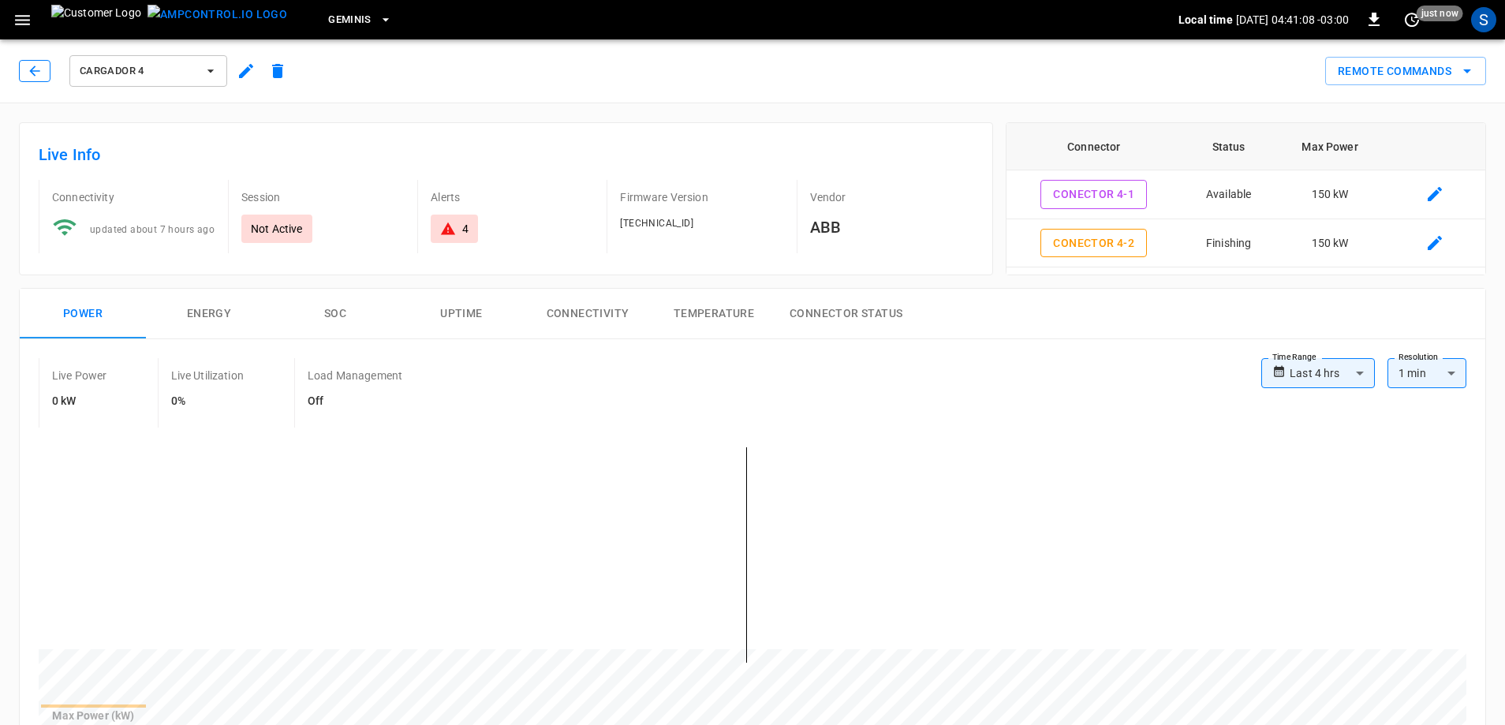
click at [38, 71] on icon "button" at bounding box center [34, 70] width 10 height 10
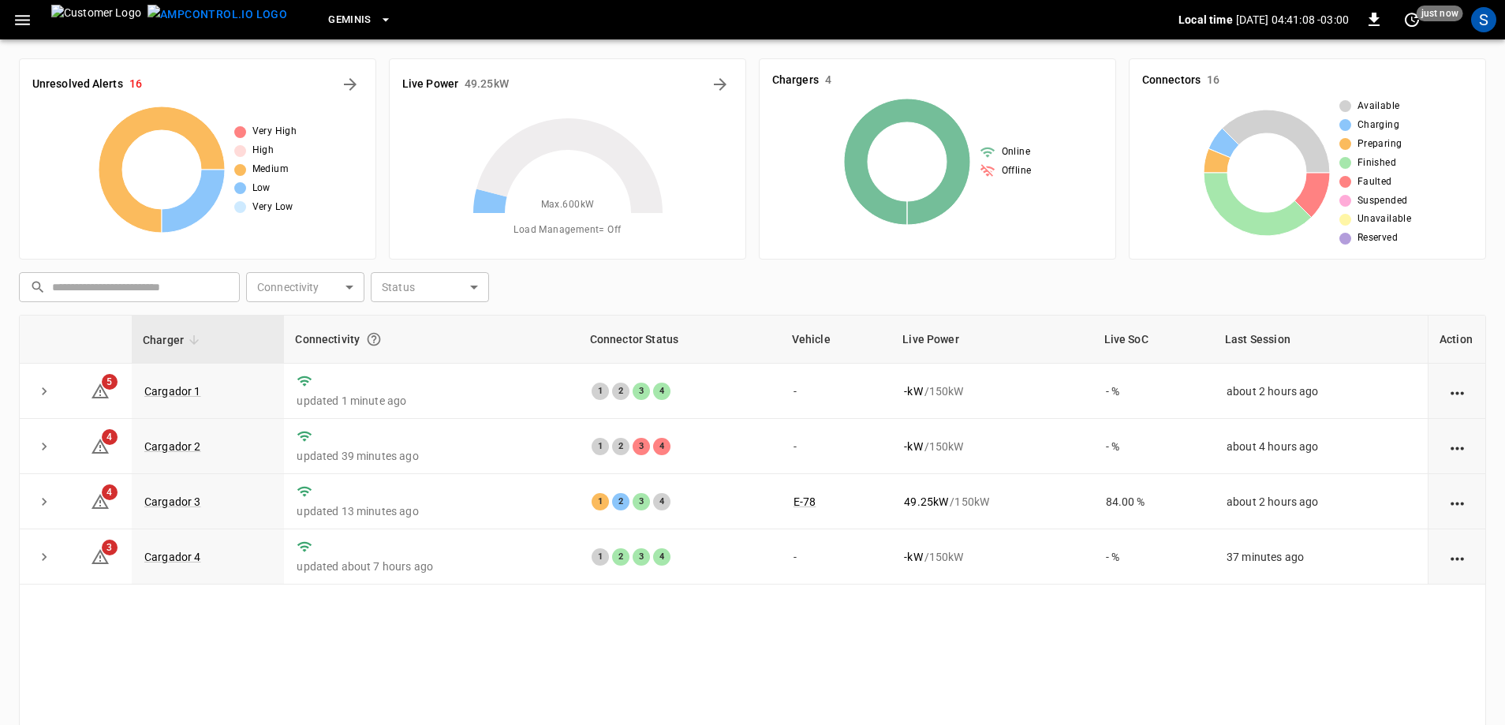
scroll to position [159, 0]
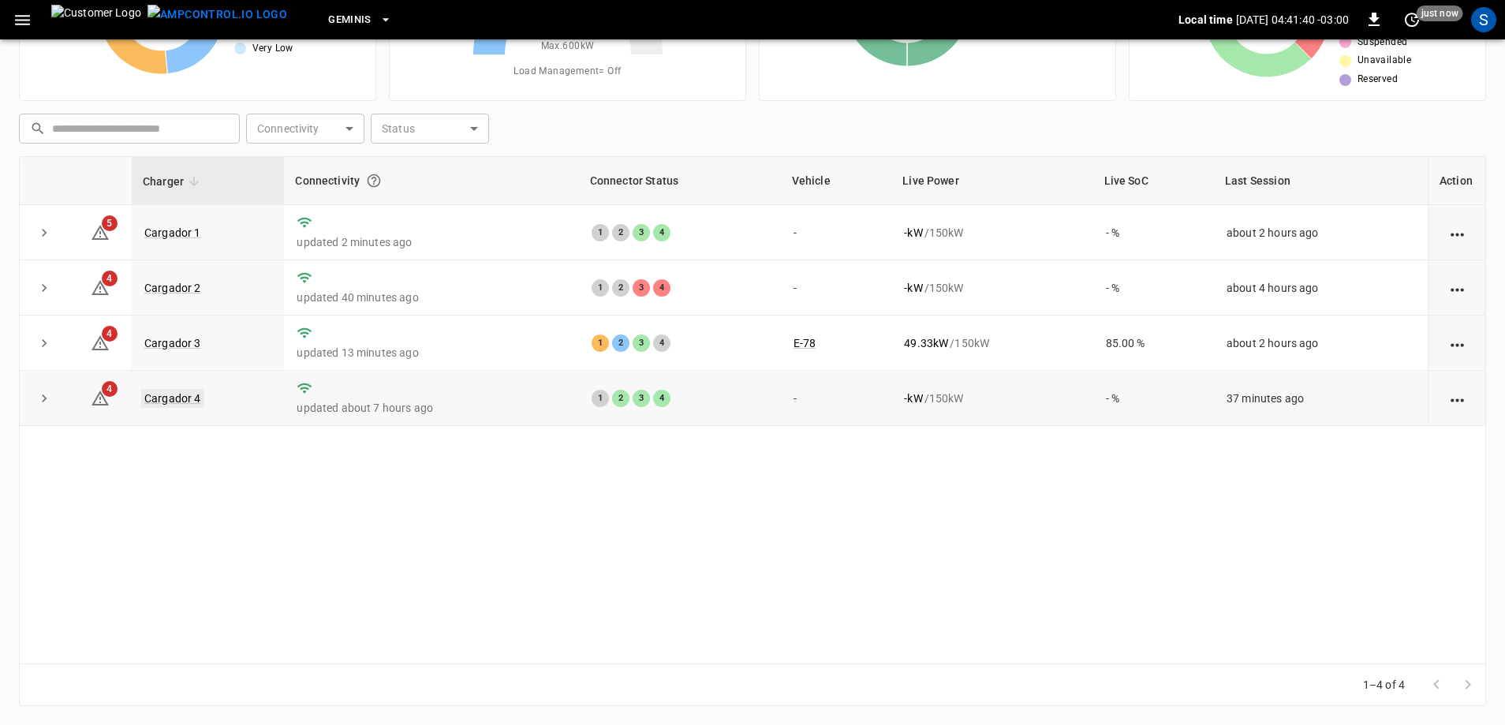
click at [174, 400] on link "Cargador 4" at bounding box center [172, 398] width 63 height 19
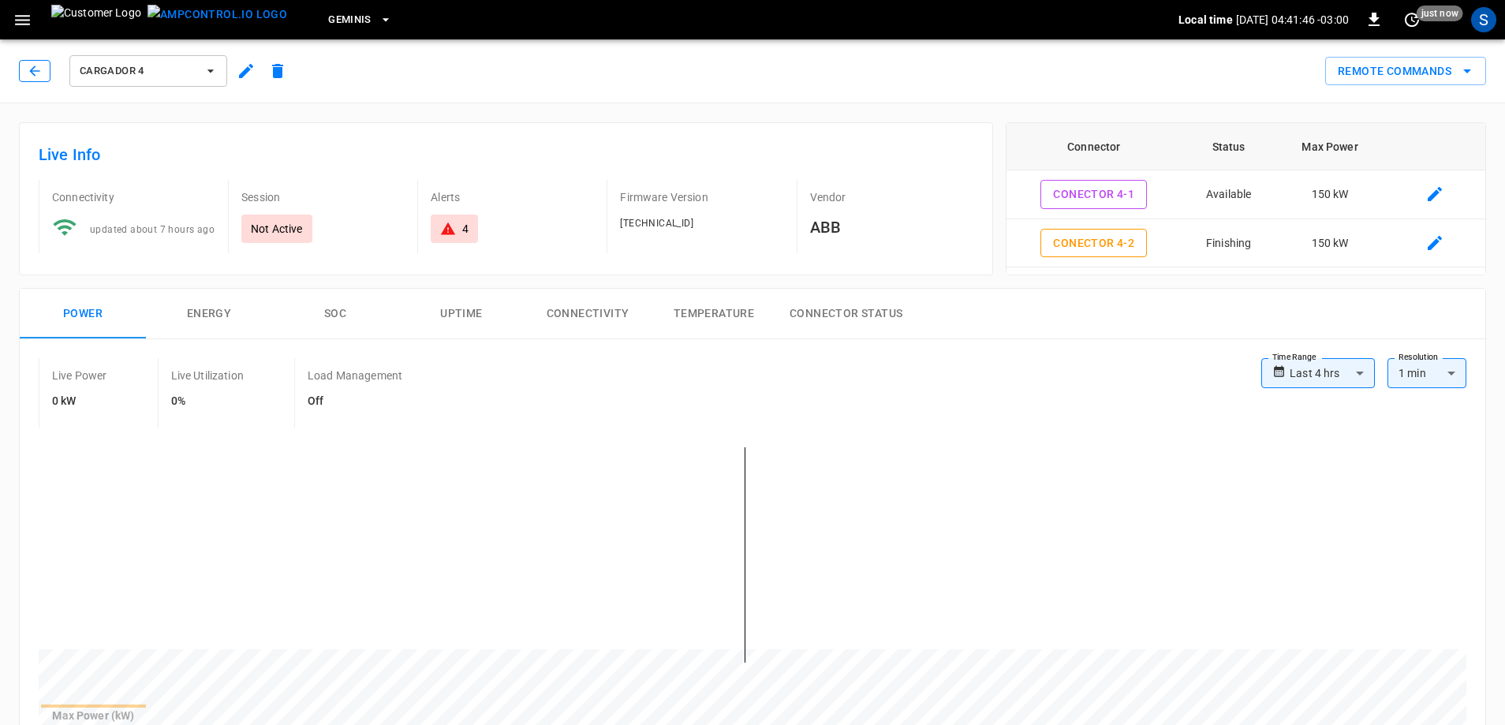
click at [42, 73] on icon "button" at bounding box center [35, 71] width 16 height 16
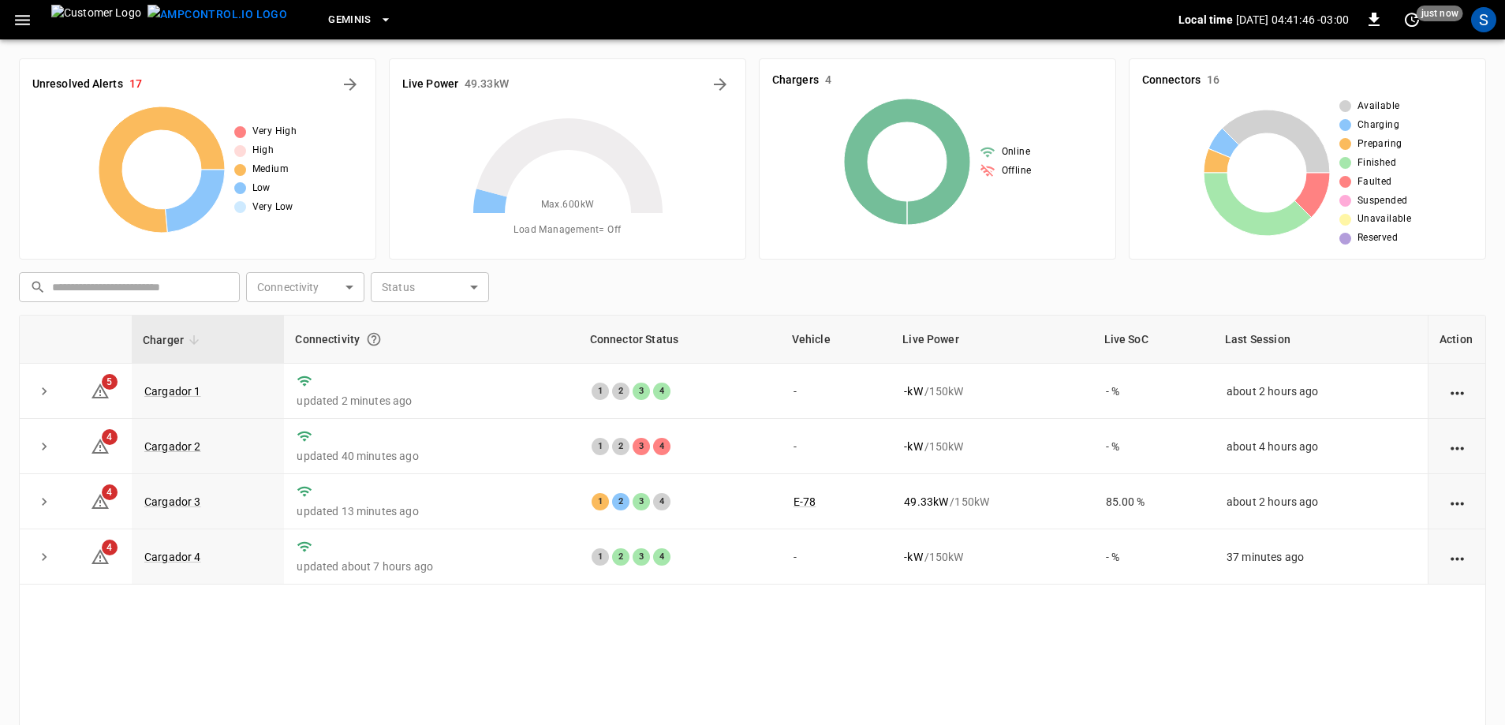
scroll to position [159, 0]
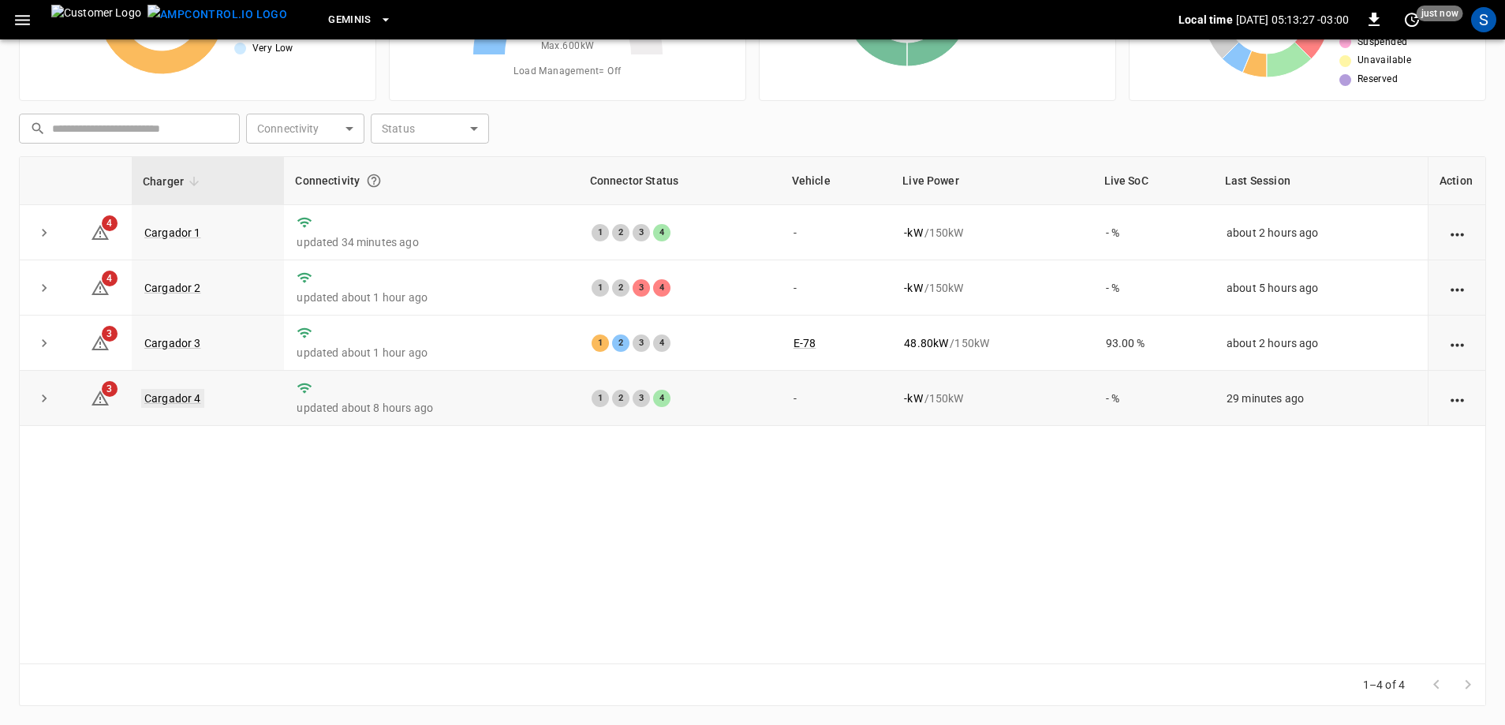
click at [158, 402] on link "Cargador 4" at bounding box center [172, 398] width 63 height 19
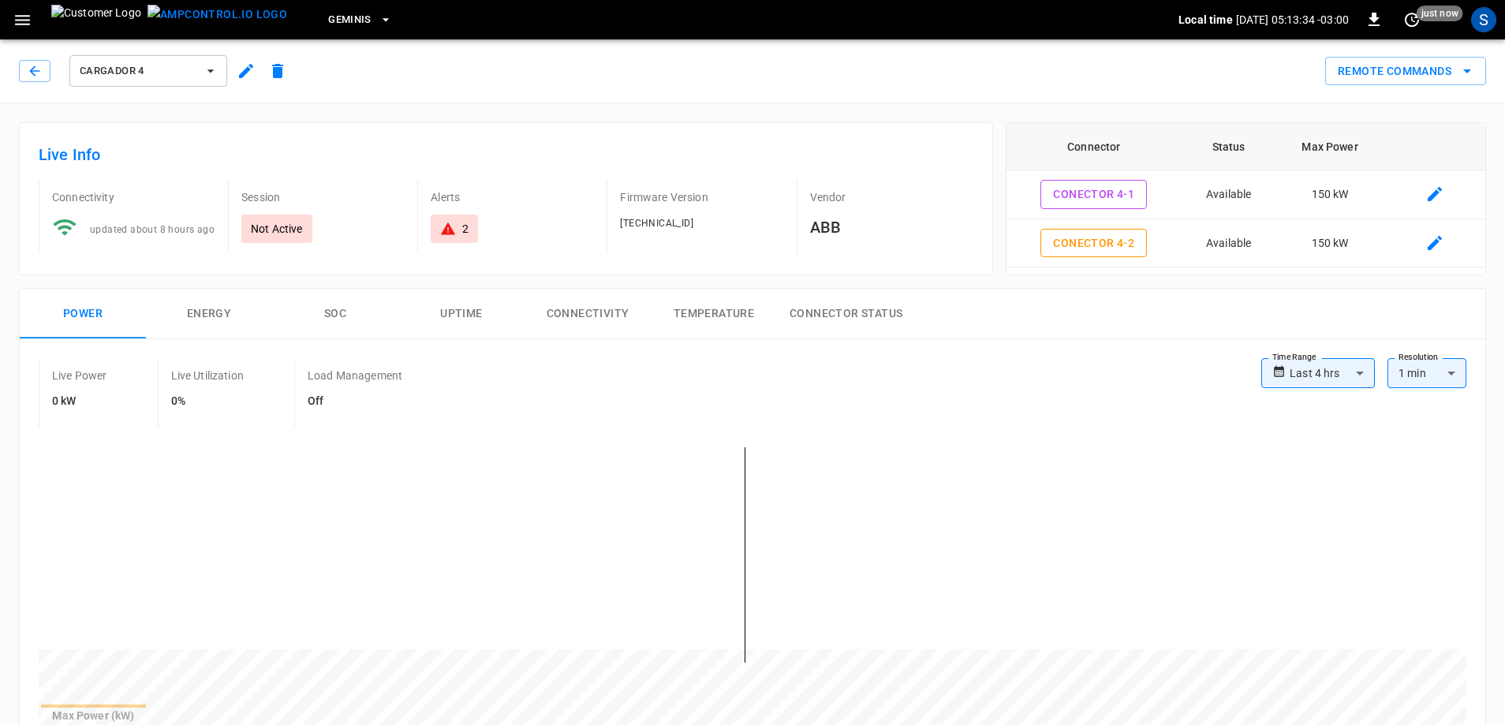
click at [45, 59] on div "Cargador 4" at bounding box center [156, 71] width 275 height 38
click at [37, 69] on icon "button" at bounding box center [35, 71] width 16 height 16
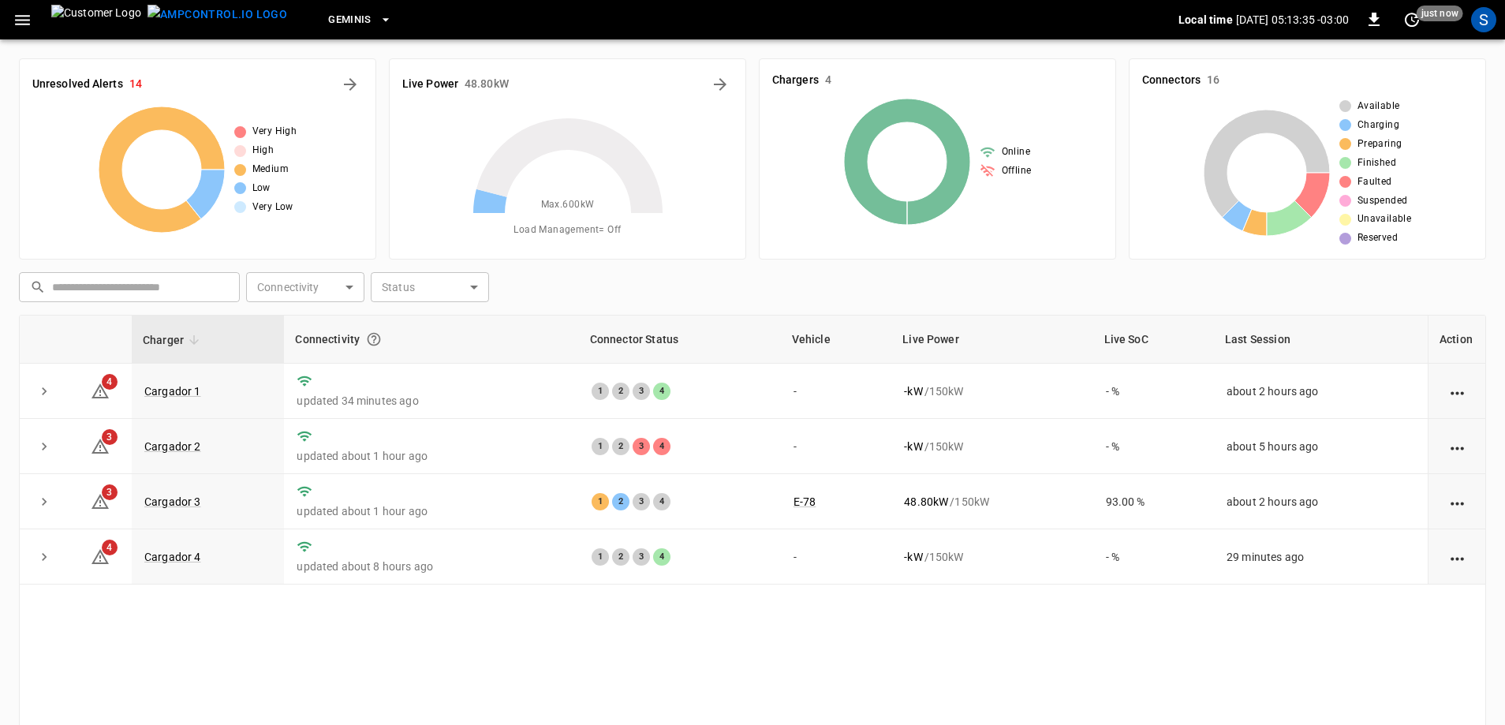
scroll to position [159, 0]
